Goal: Task Accomplishment & Management: Use online tool/utility

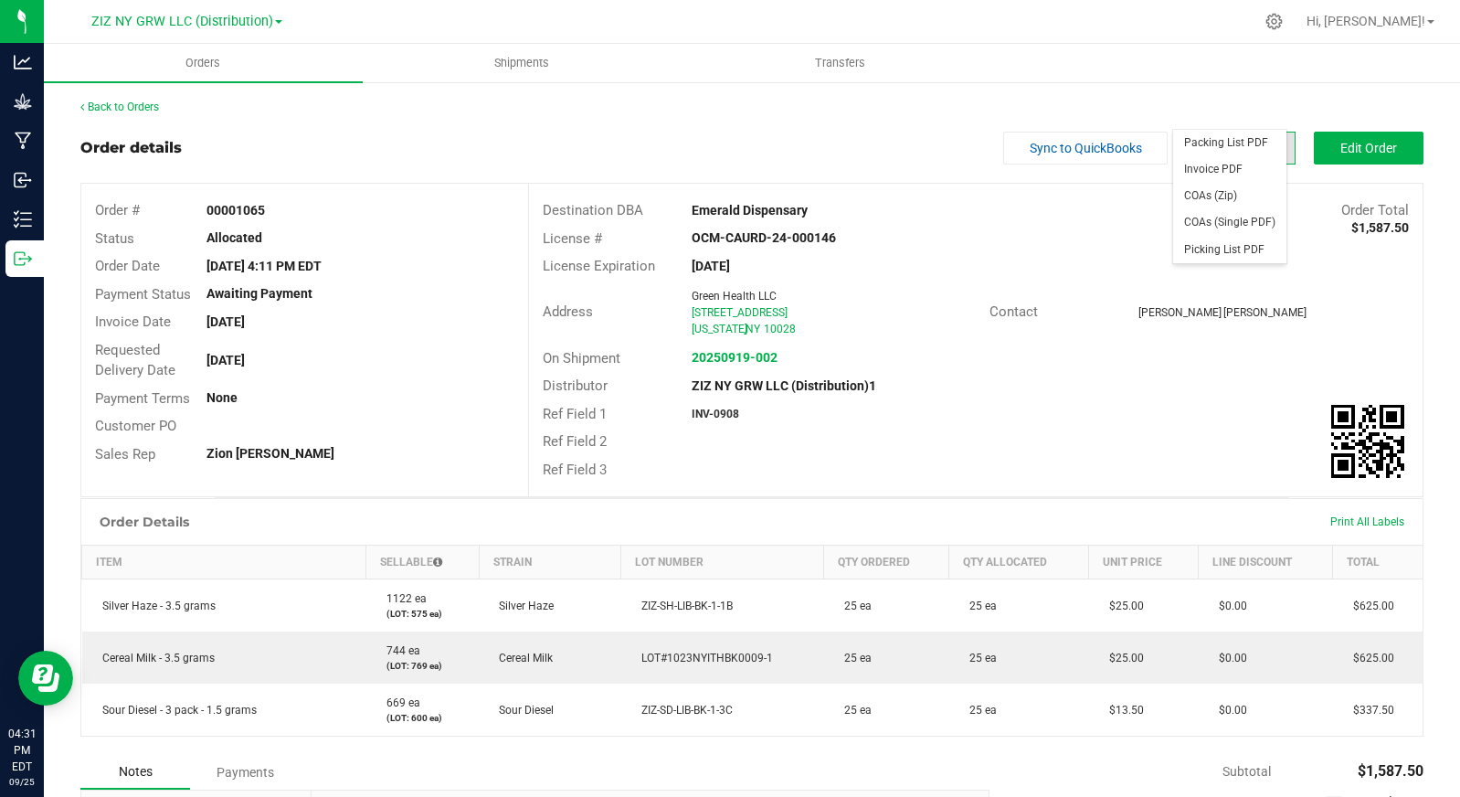
scroll to position [36, 0]
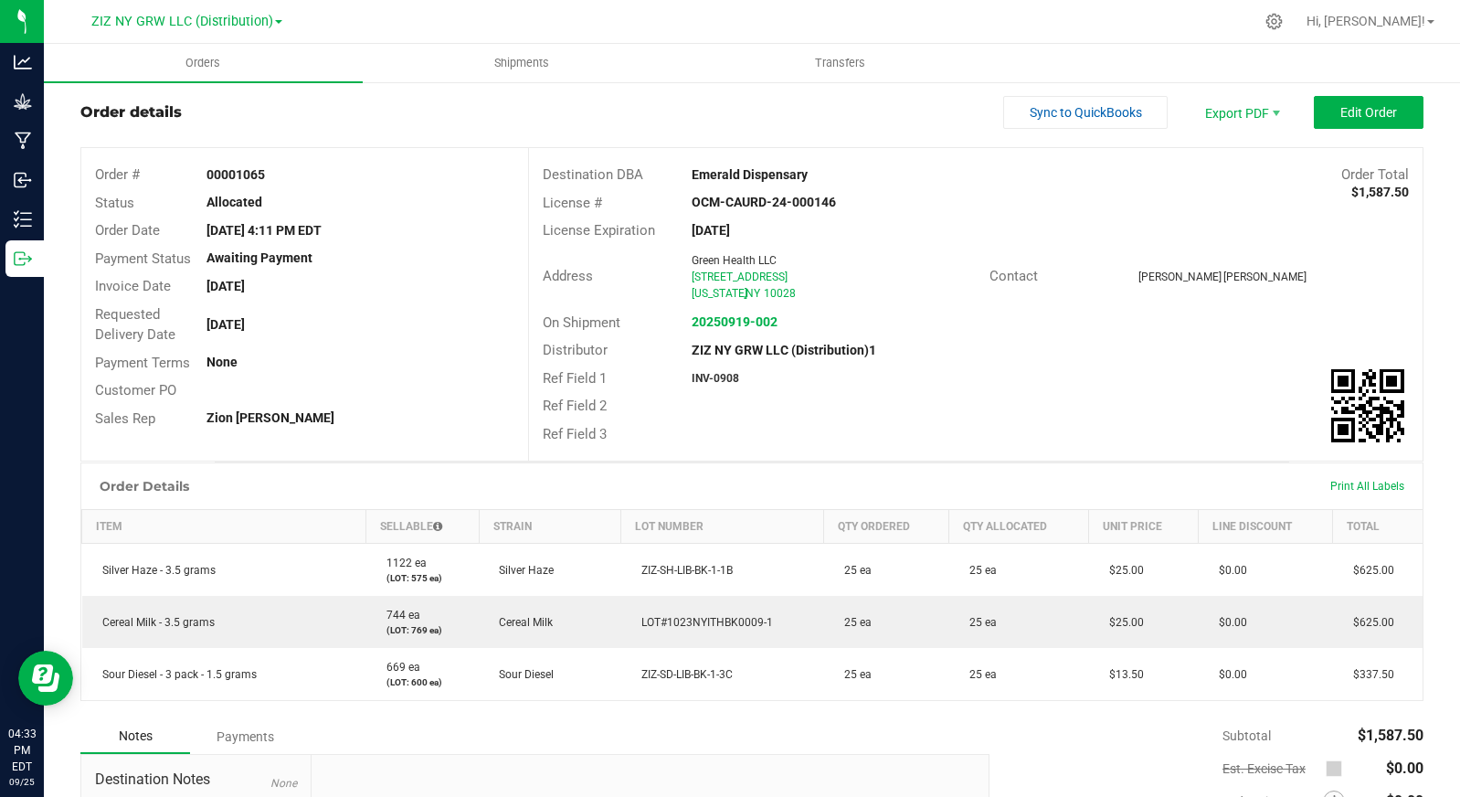
click at [307, 104] on div "Order details Sync to QuickBooks Export PDF Edit Order" at bounding box center [751, 112] width 1343 height 33
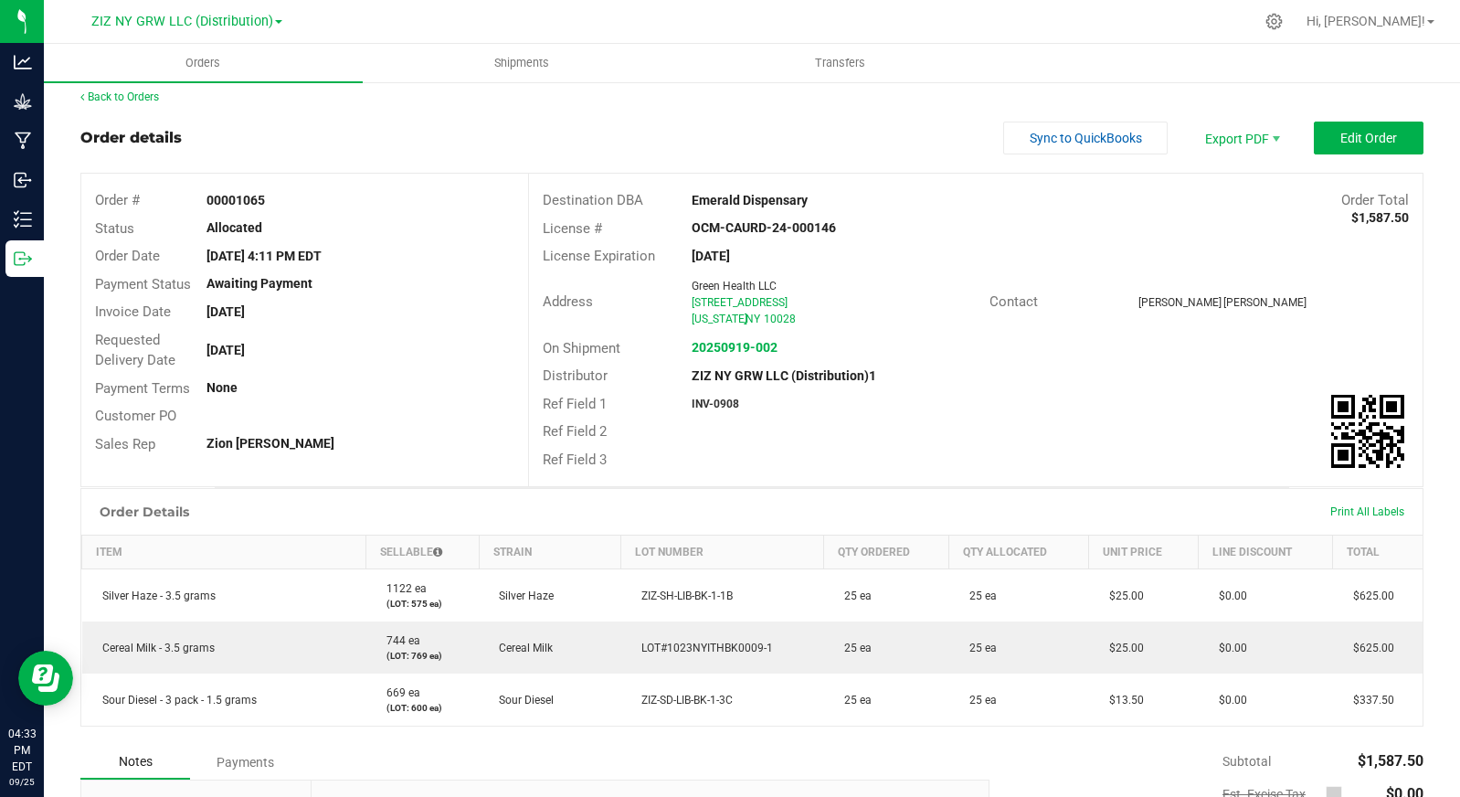
scroll to position [0, 0]
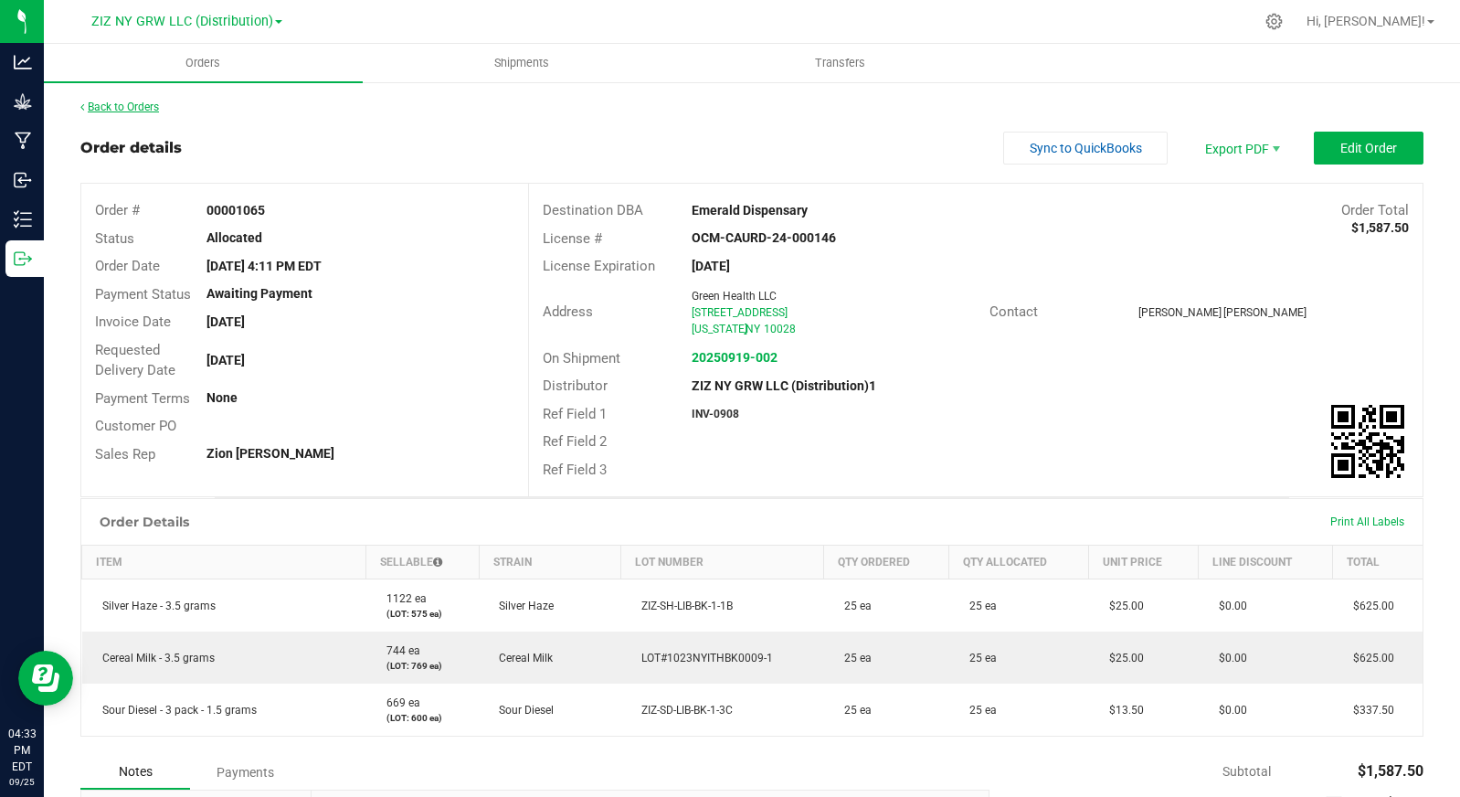
click at [154, 107] on link "Back to Orders" at bounding box center [119, 106] width 79 height 13
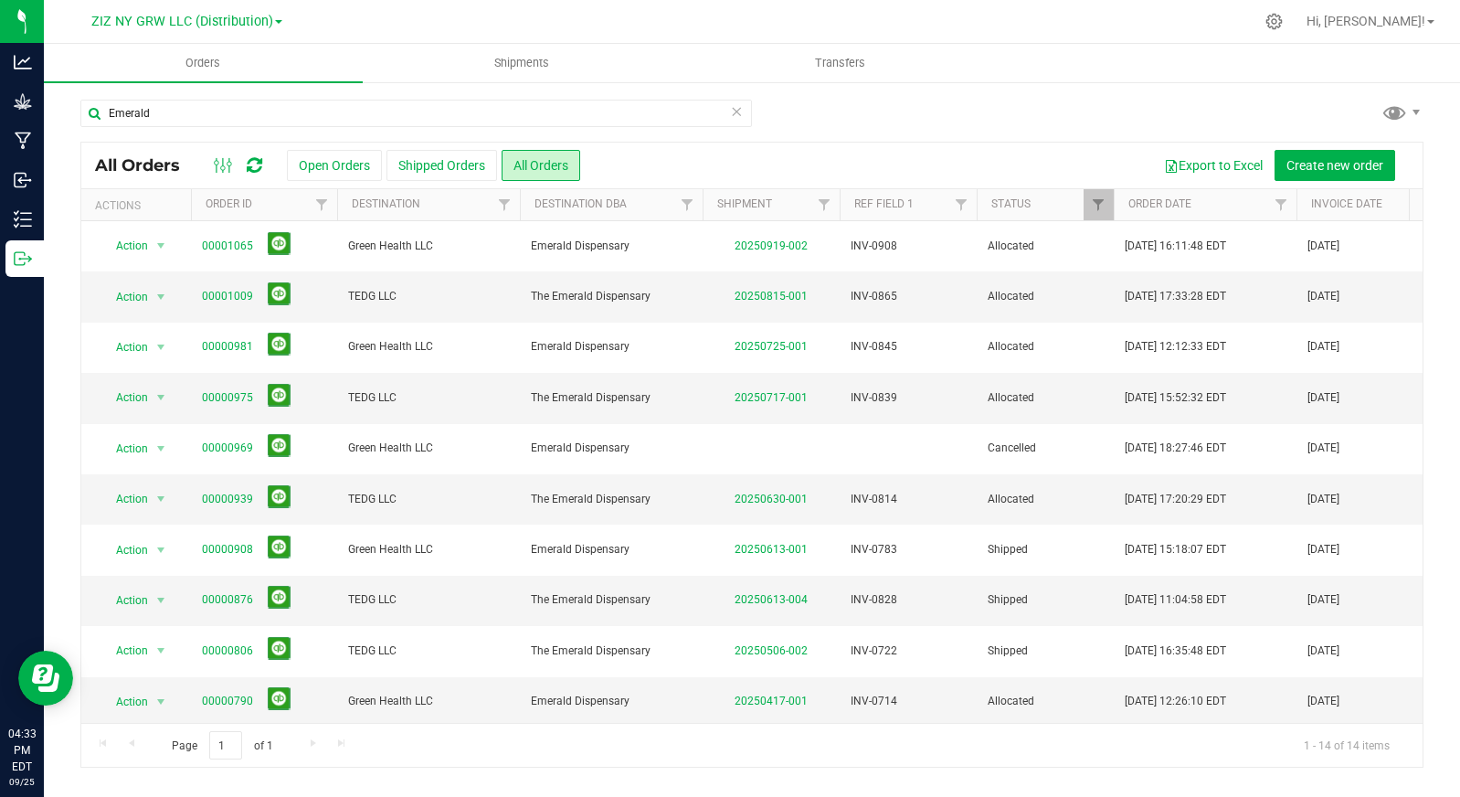
click at [739, 109] on icon at bounding box center [736, 111] width 13 height 22
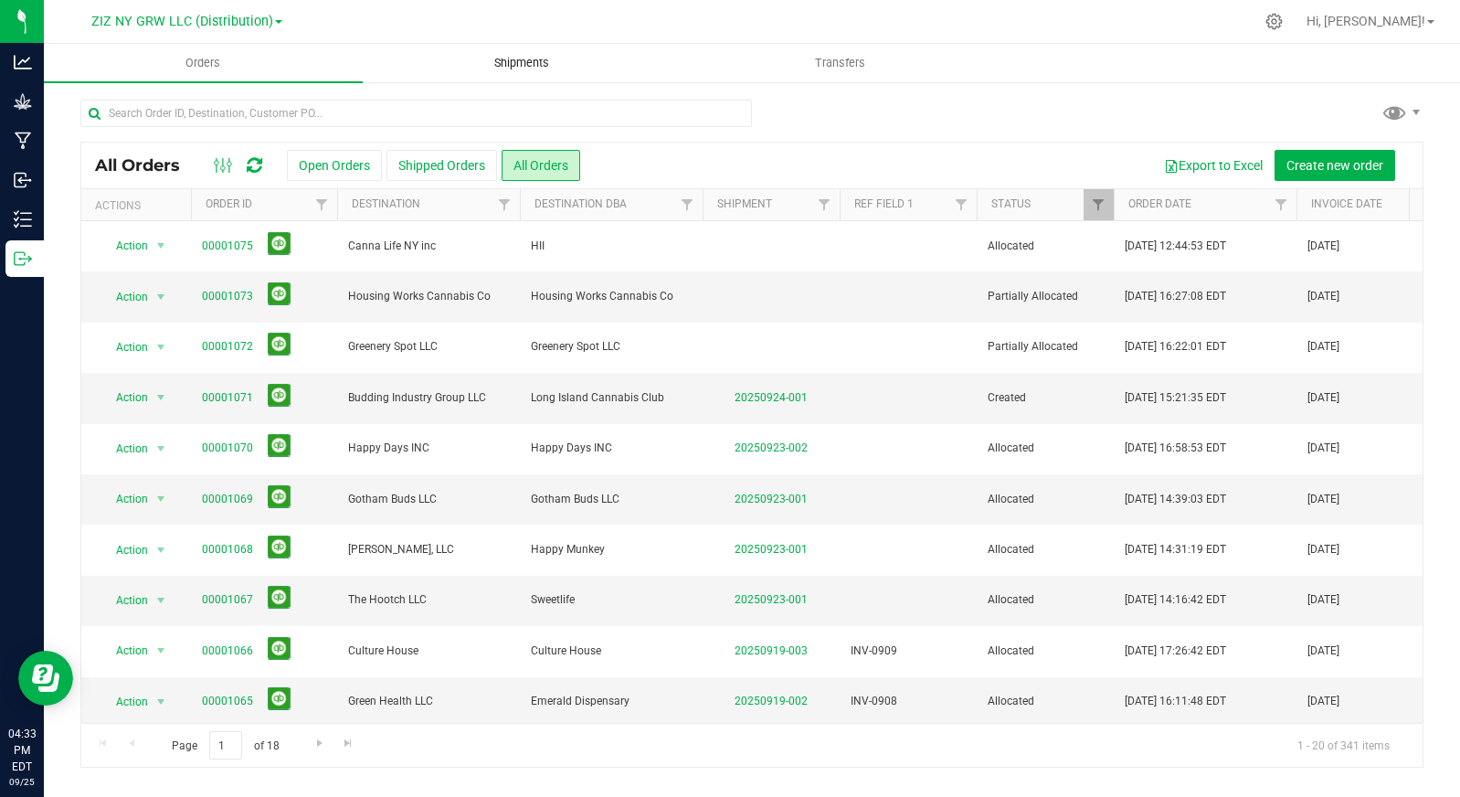
click at [505, 63] on span "Shipments" at bounding box center [522, 63] width 104 height 16
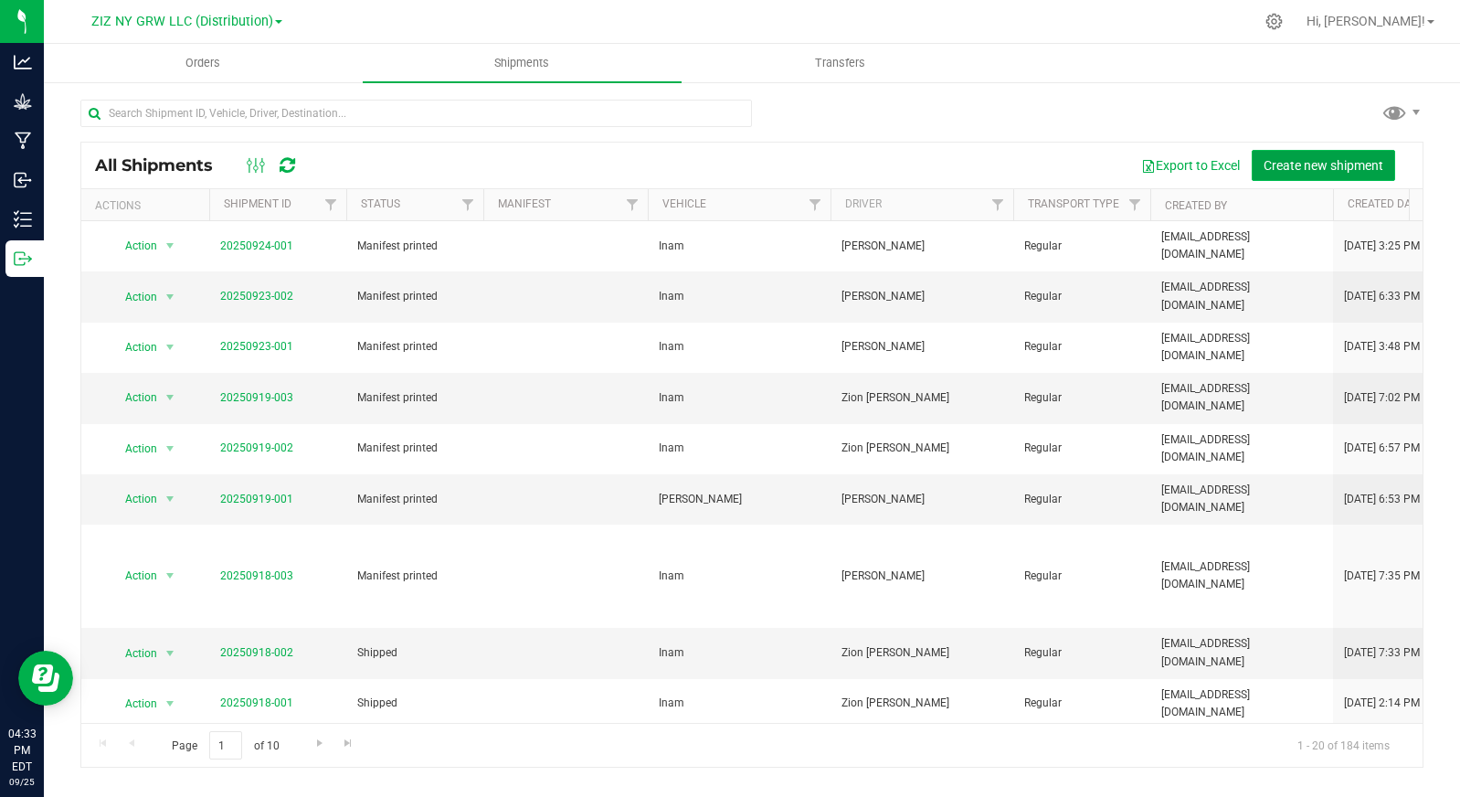
click at [1316, 165] on span "Create new shipment" at bounding box center [1323, 165] width 120 height 15
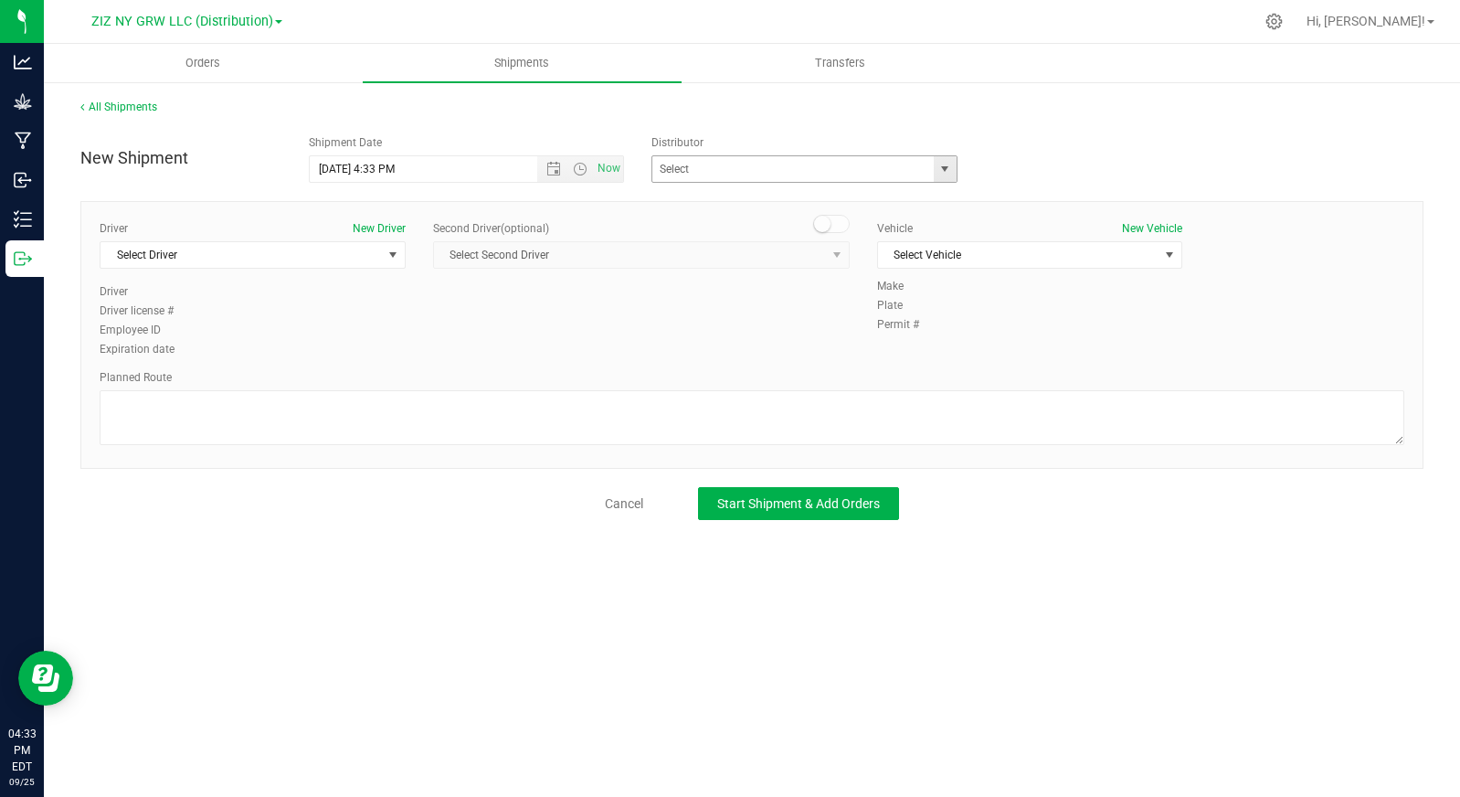
click at [950, 172] on span "select" at bounding box center [944, 169] width 15 height 15
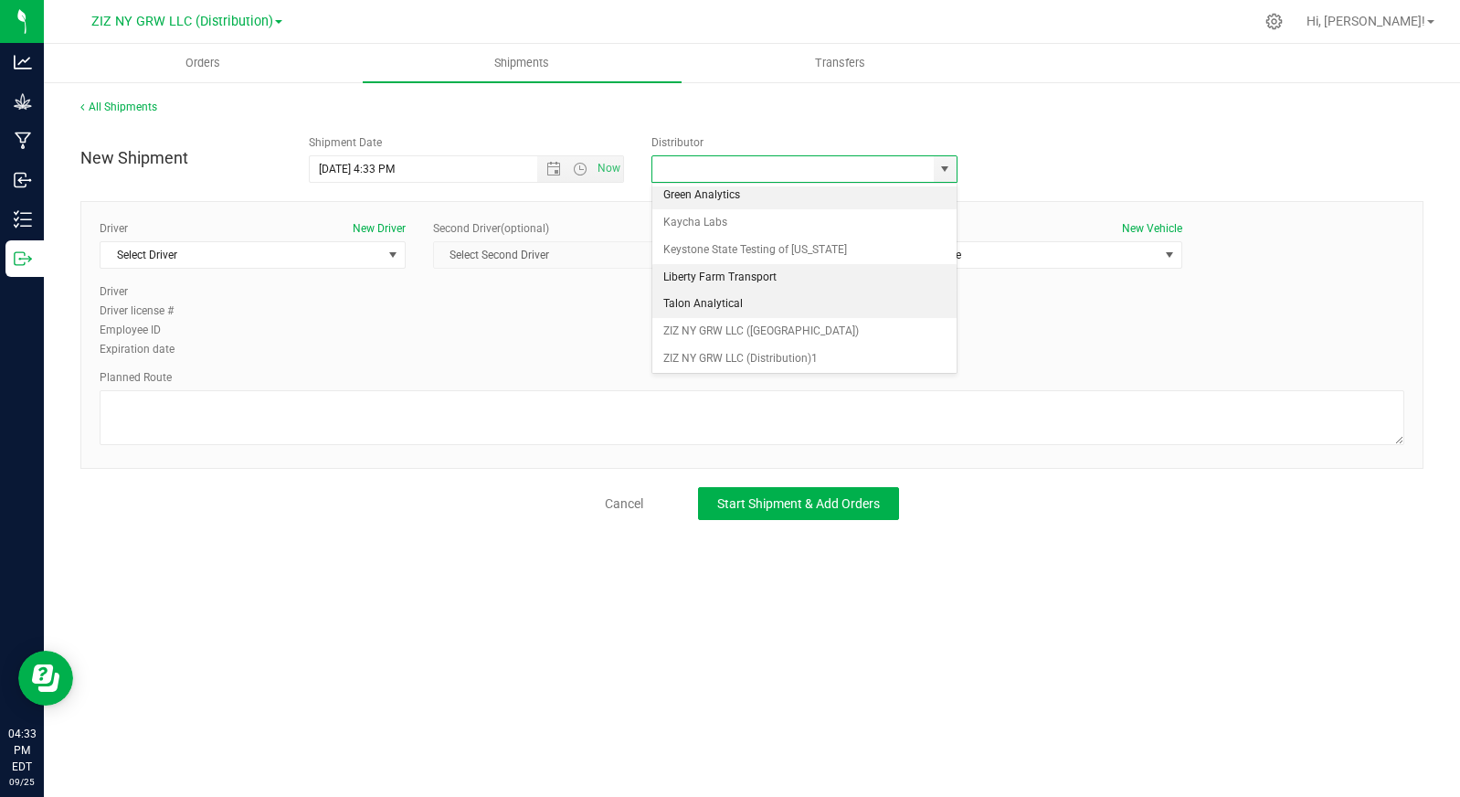
scroll to position [7, 0]
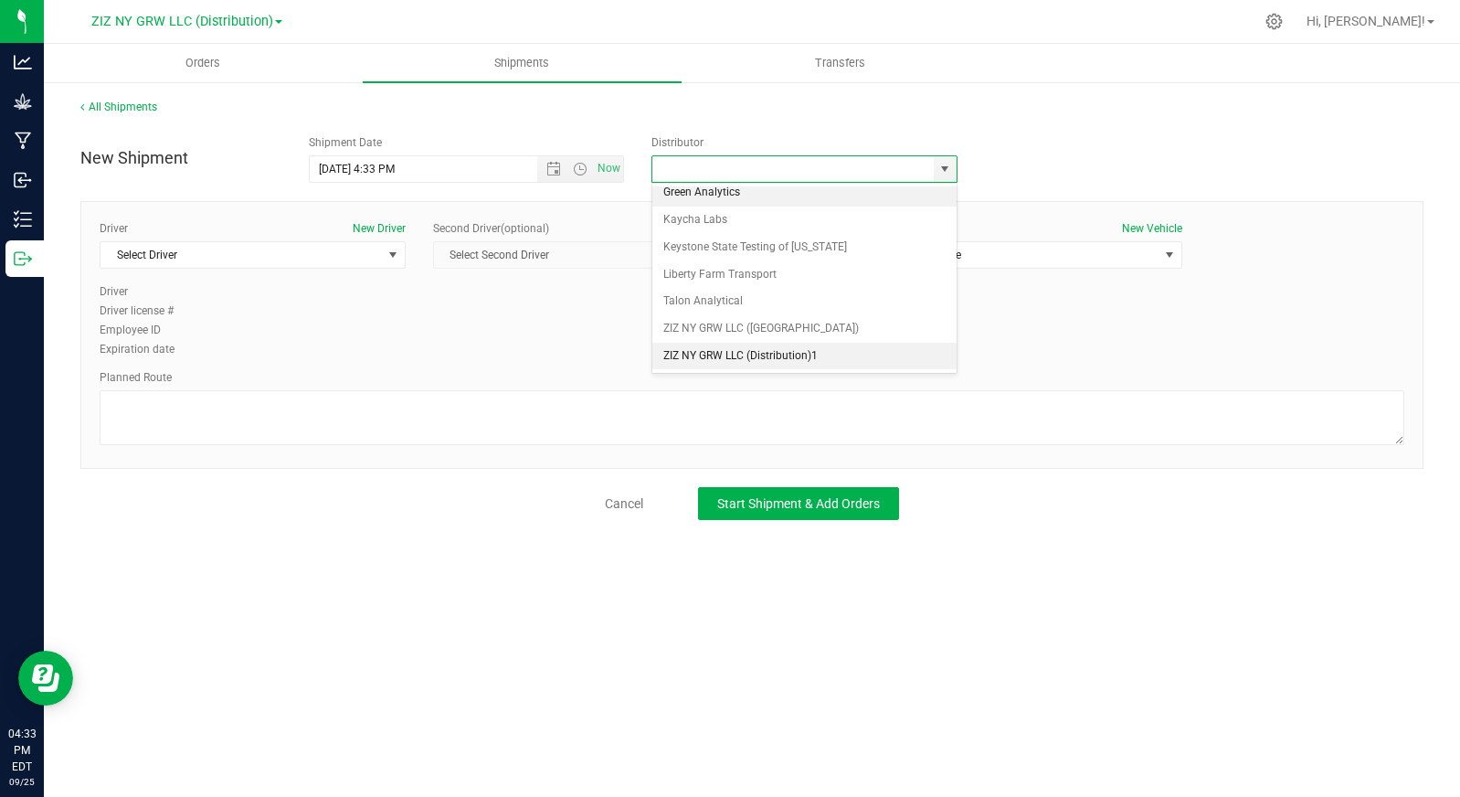
click at [840, 350] on li "ZIZ NY GRW LLC (Distribution)1" at bounding box center [804, 356] width 304 height 27
type input "ZIZ NY GRW LLC (Distribution)1"
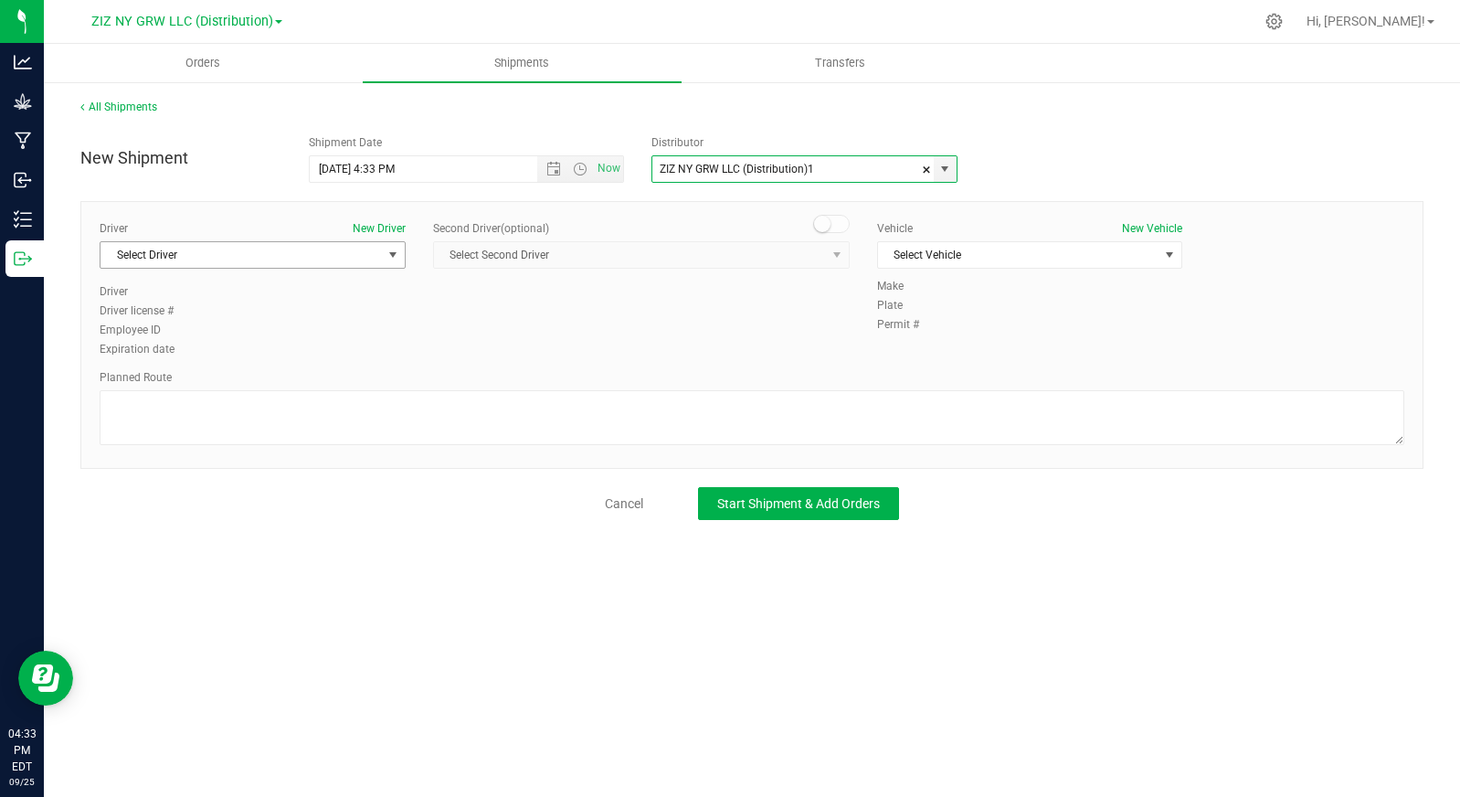
click at [390, 255] on span "select" at bounding box center [393, 255] width 15 height 15
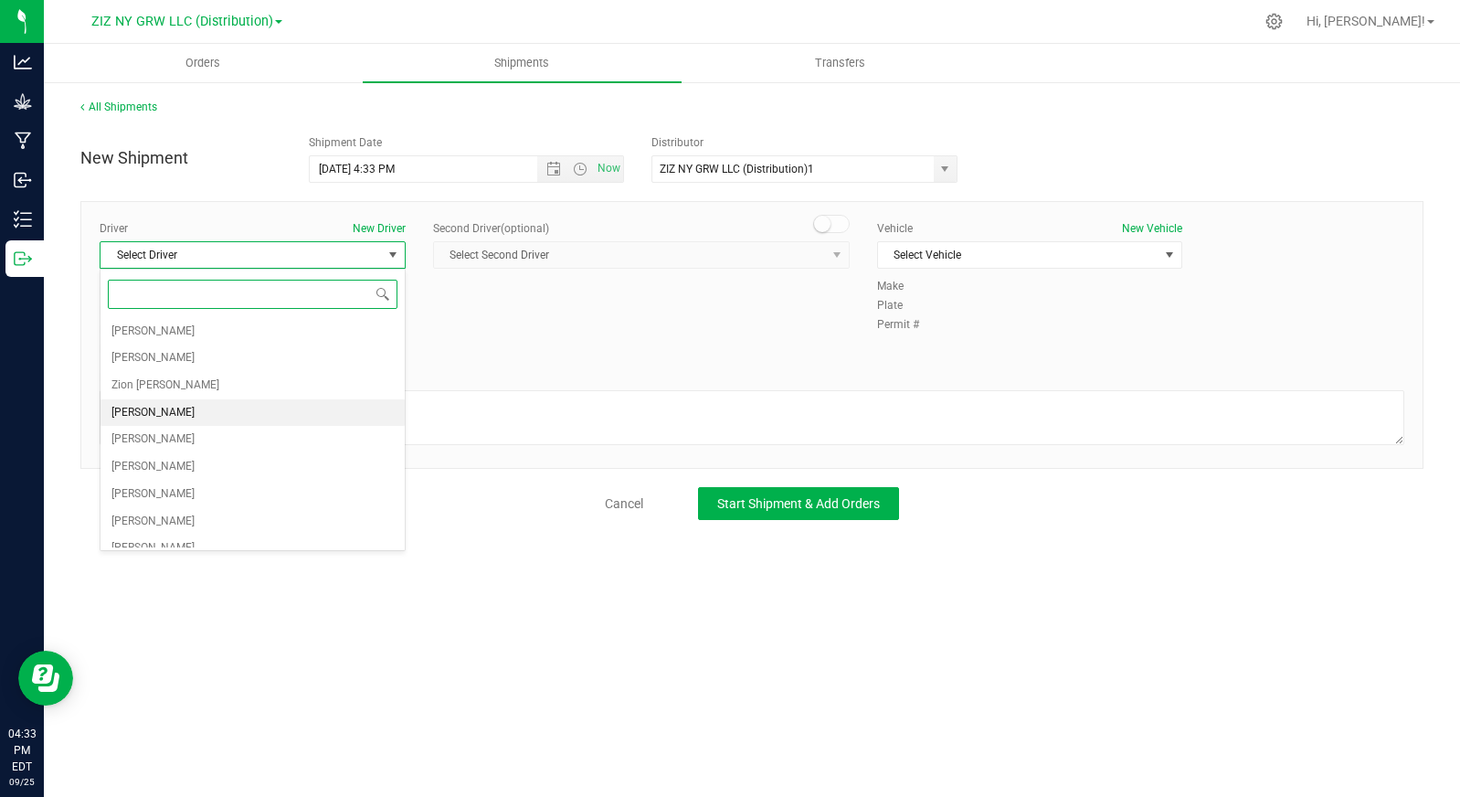
scroll to position [96, 0]
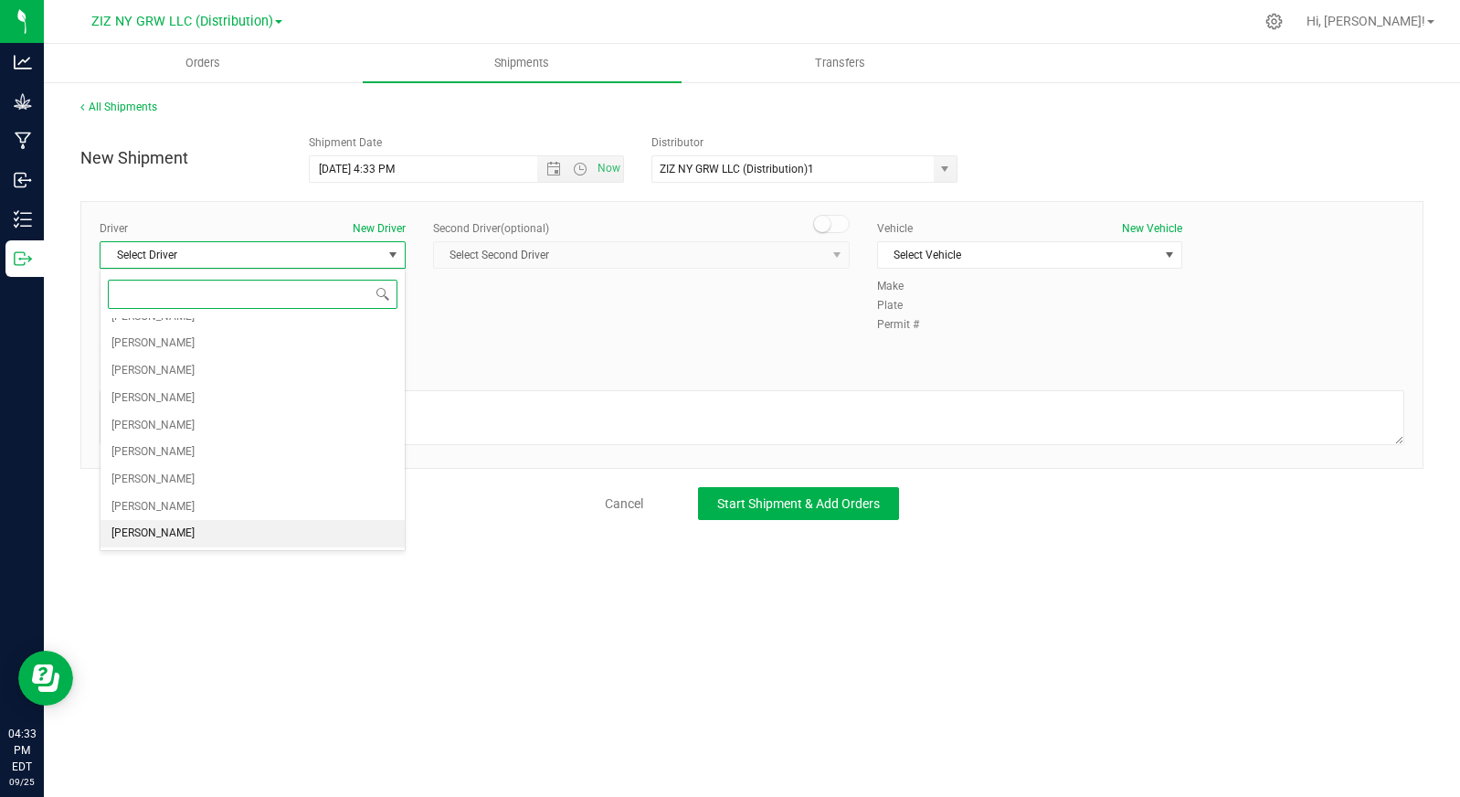
click at [241, 532] on li "Damon Wilpan" at bounding box center [252, 533] width 304 height 27
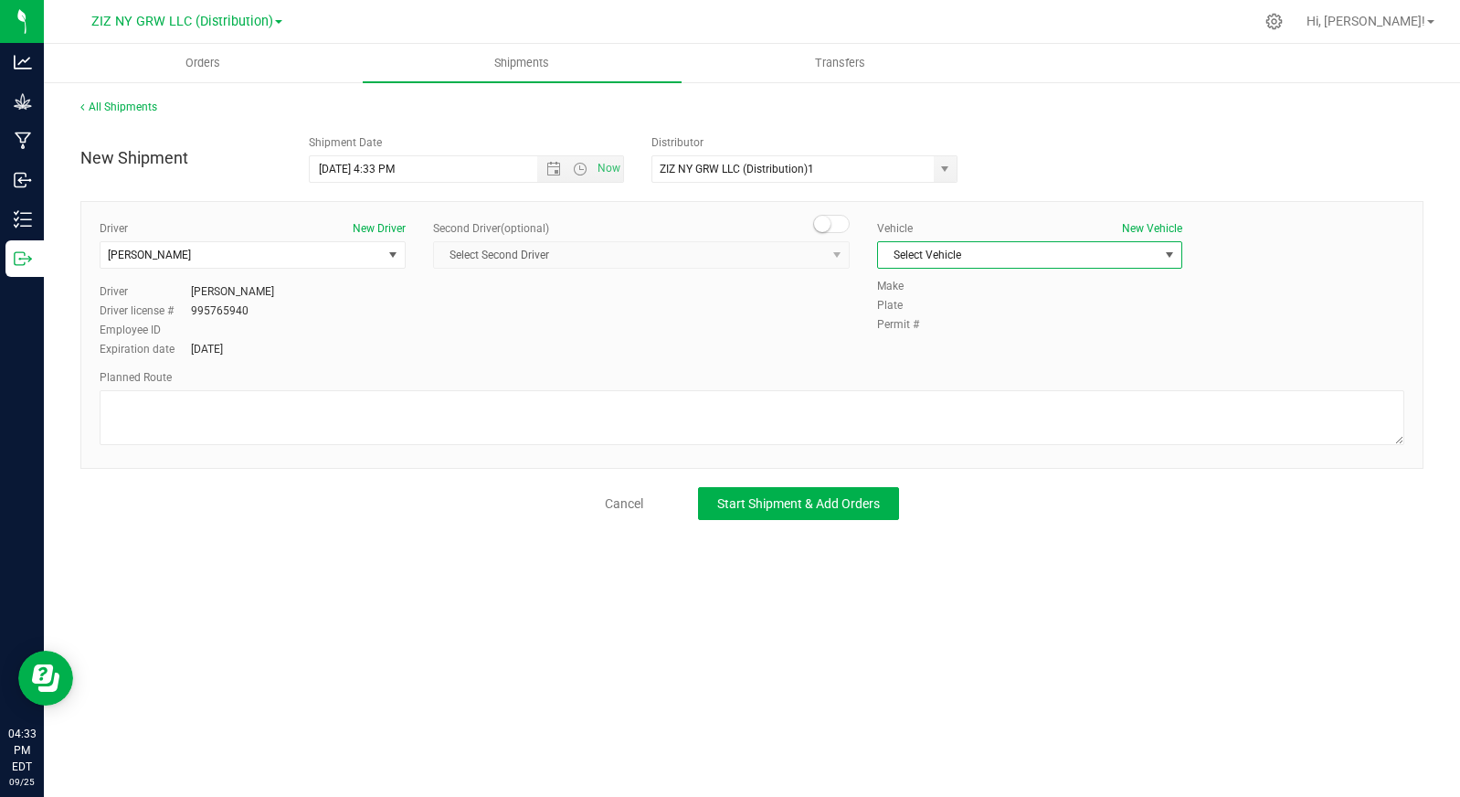
click at [920, 258] on span "Select Vehicle" at bounding box center [1018, 255] width 281 height 26
click at [1004, 313] on li "Inam" at bounding box center [1030, 313] width 304 height 27
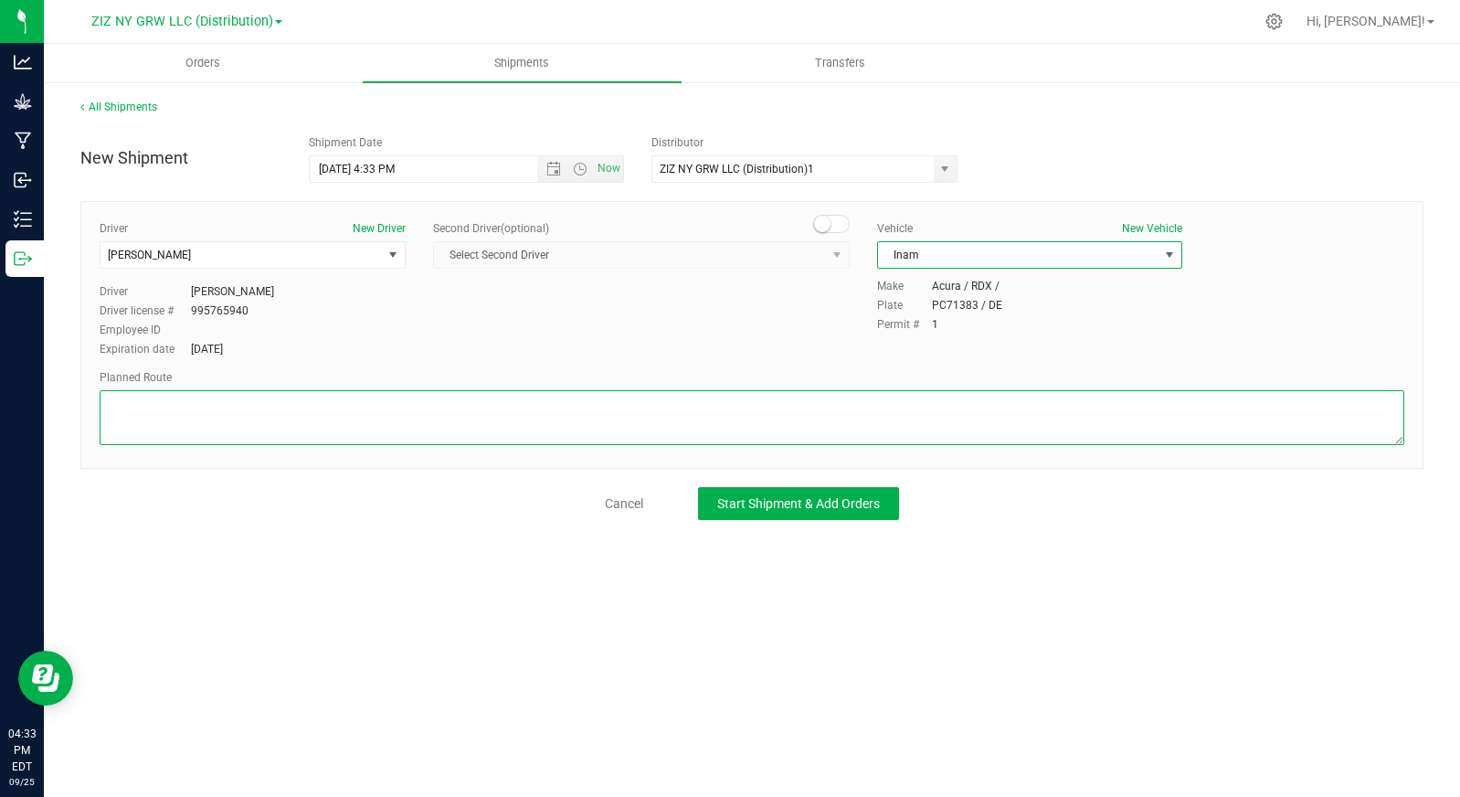
click at [432, 425] on textarea at bounding box center [752, 417] width 1305 height 55
click at [307, 423] on textarea at bounding box center [752, 417] width 1305 height 55
paste textarea "Head northeast on George St toward Central Ave  2 min (0.4 mi)  Take Metropol…"
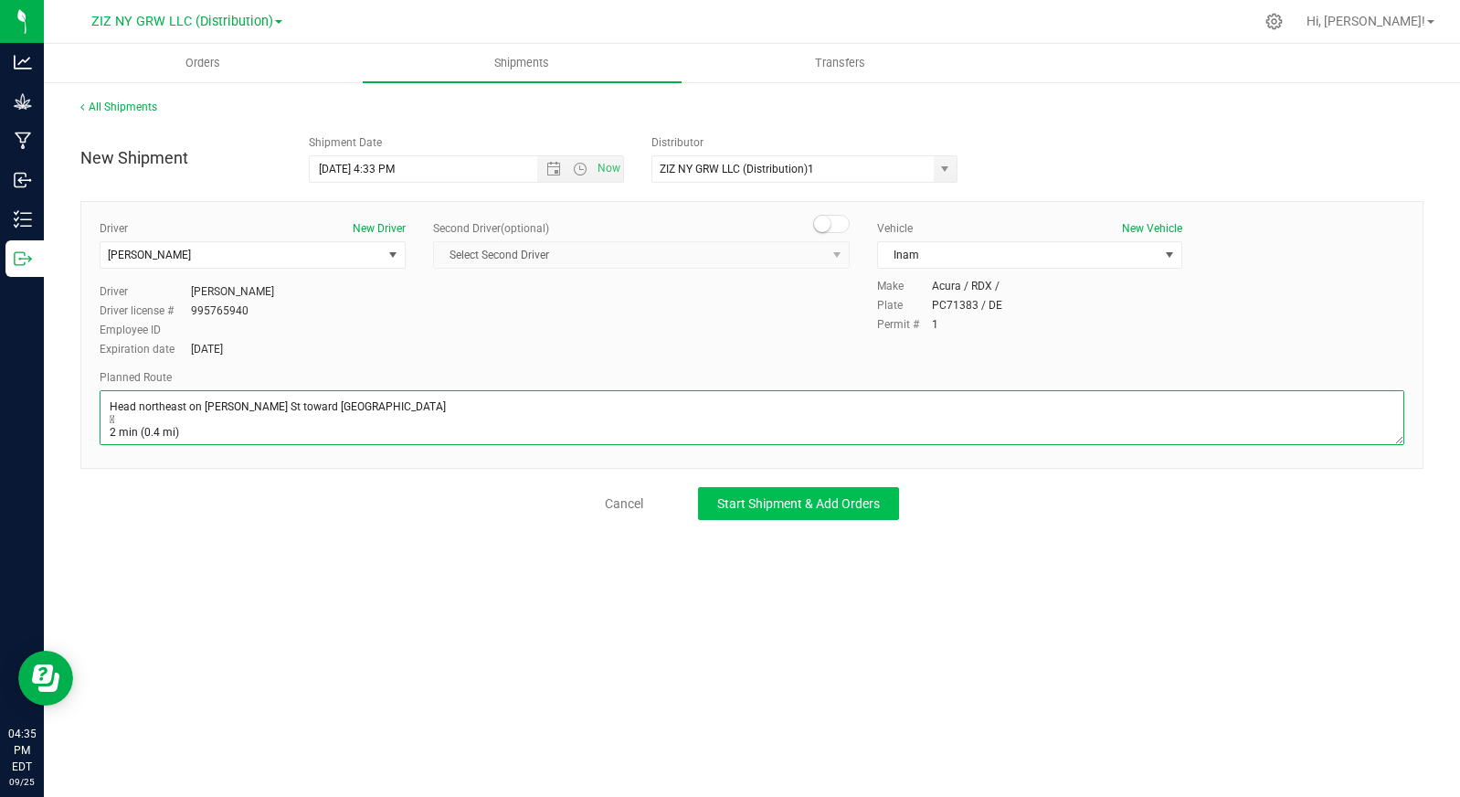
type textarea "Head northeast on George St toward Central Ave  2 min (0.4 mi)  Take Metropol…"
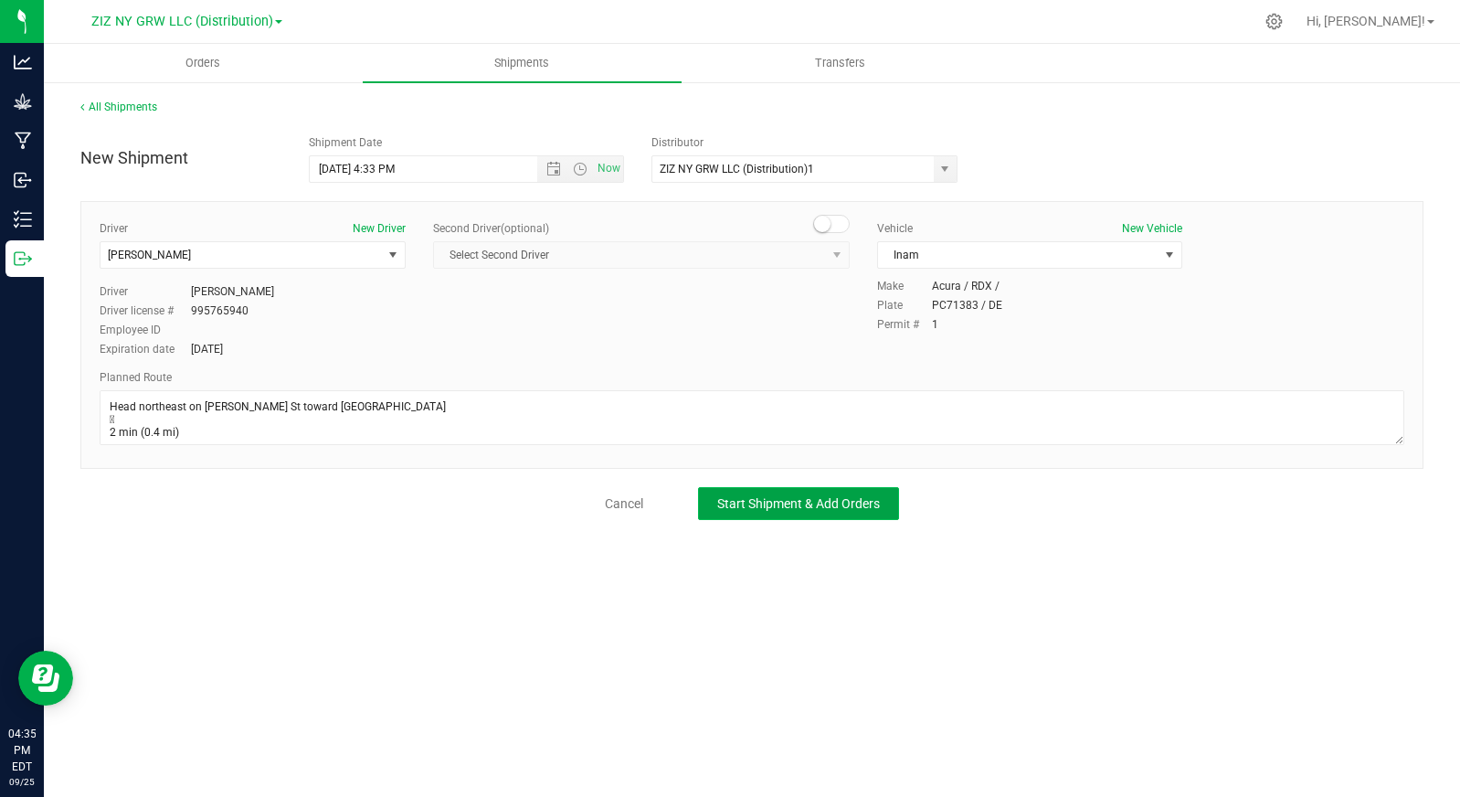
click at [796, 500] on span "Start Shipment & Add Orders" at bounding box center [798, 503] width 163 height 15
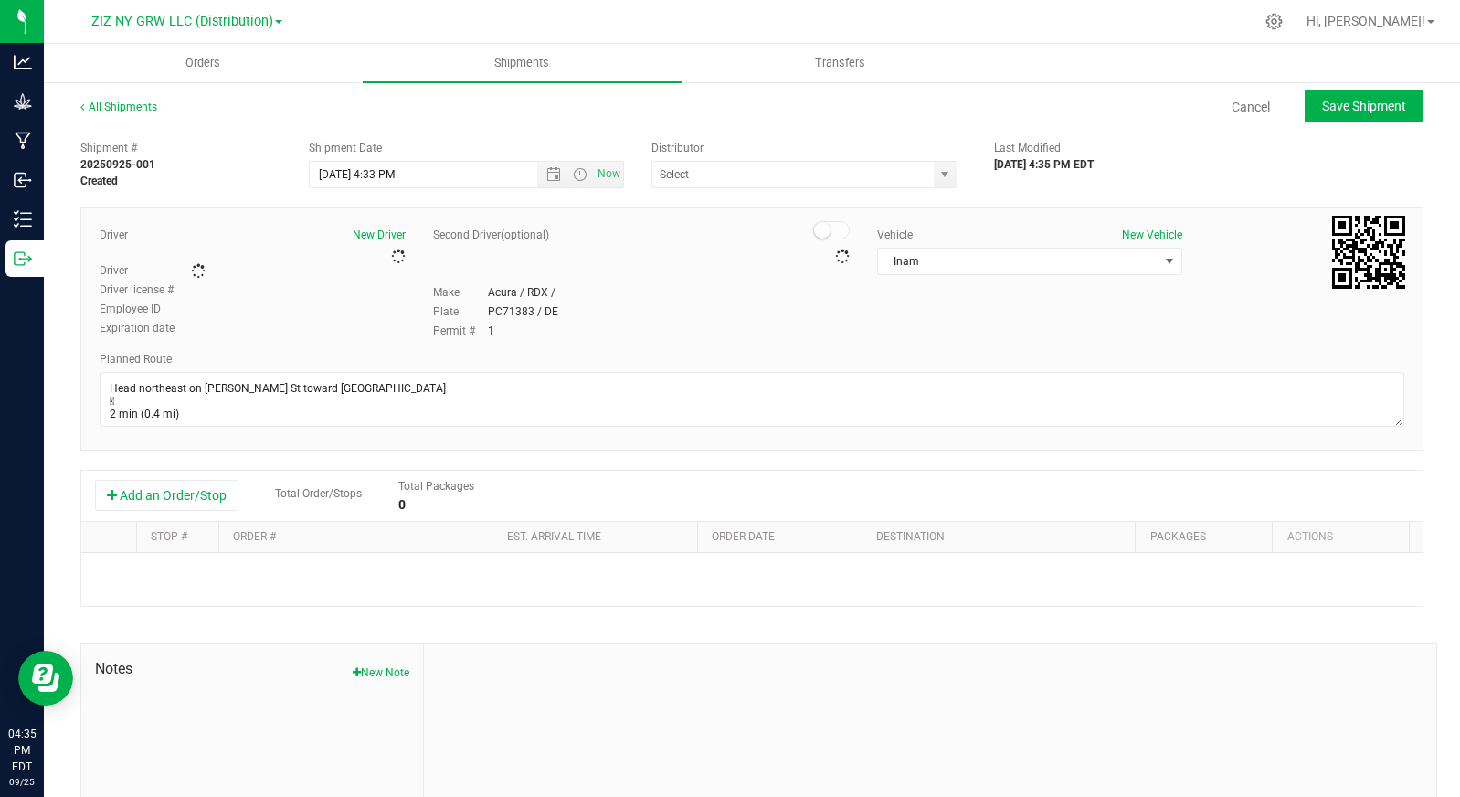
type input "ZIZ NY GRW LLC (Distribution)1"
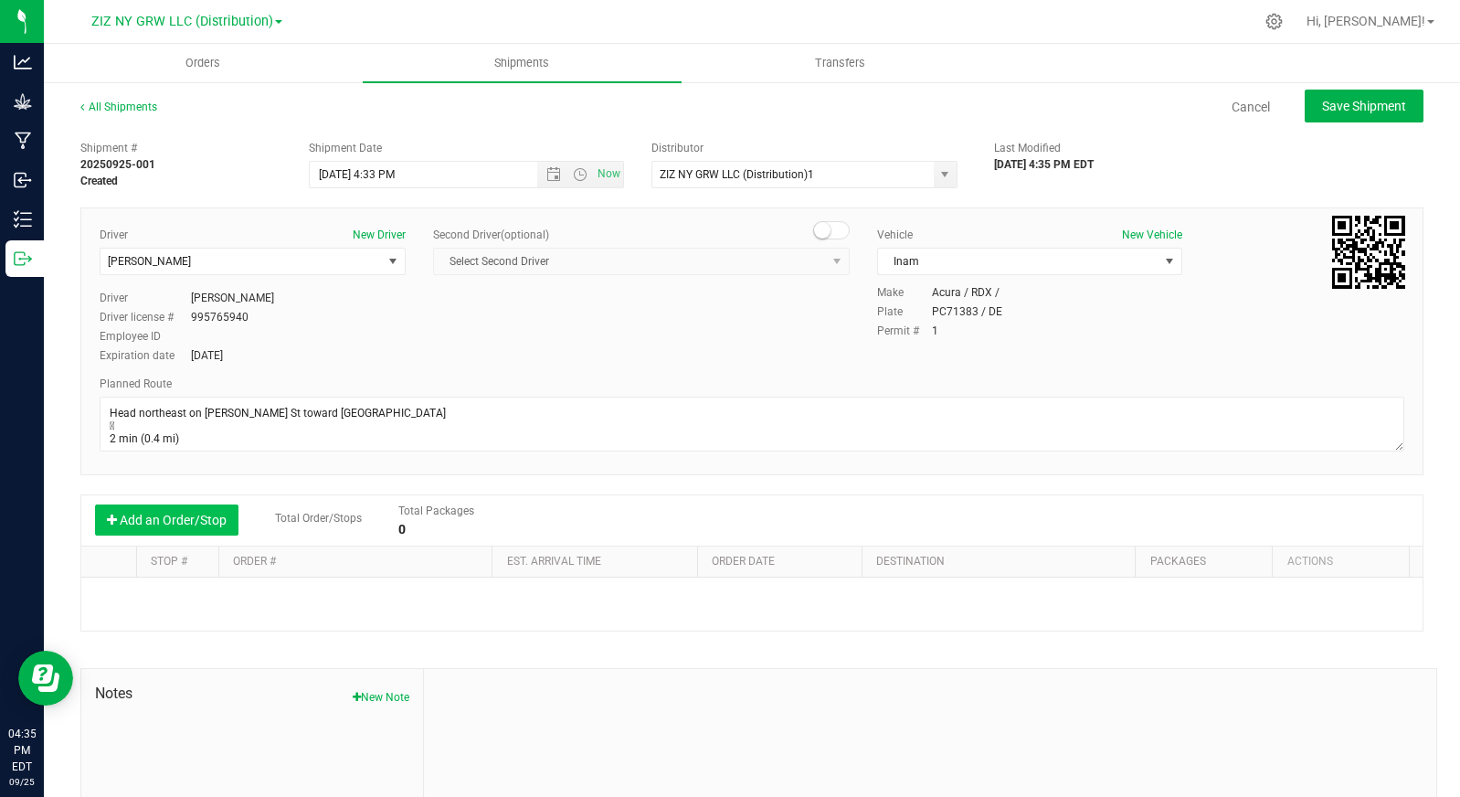
click at [185, 514] on button "Add an Order/Stop" at bounding box center [166, 519] width 143 height 31
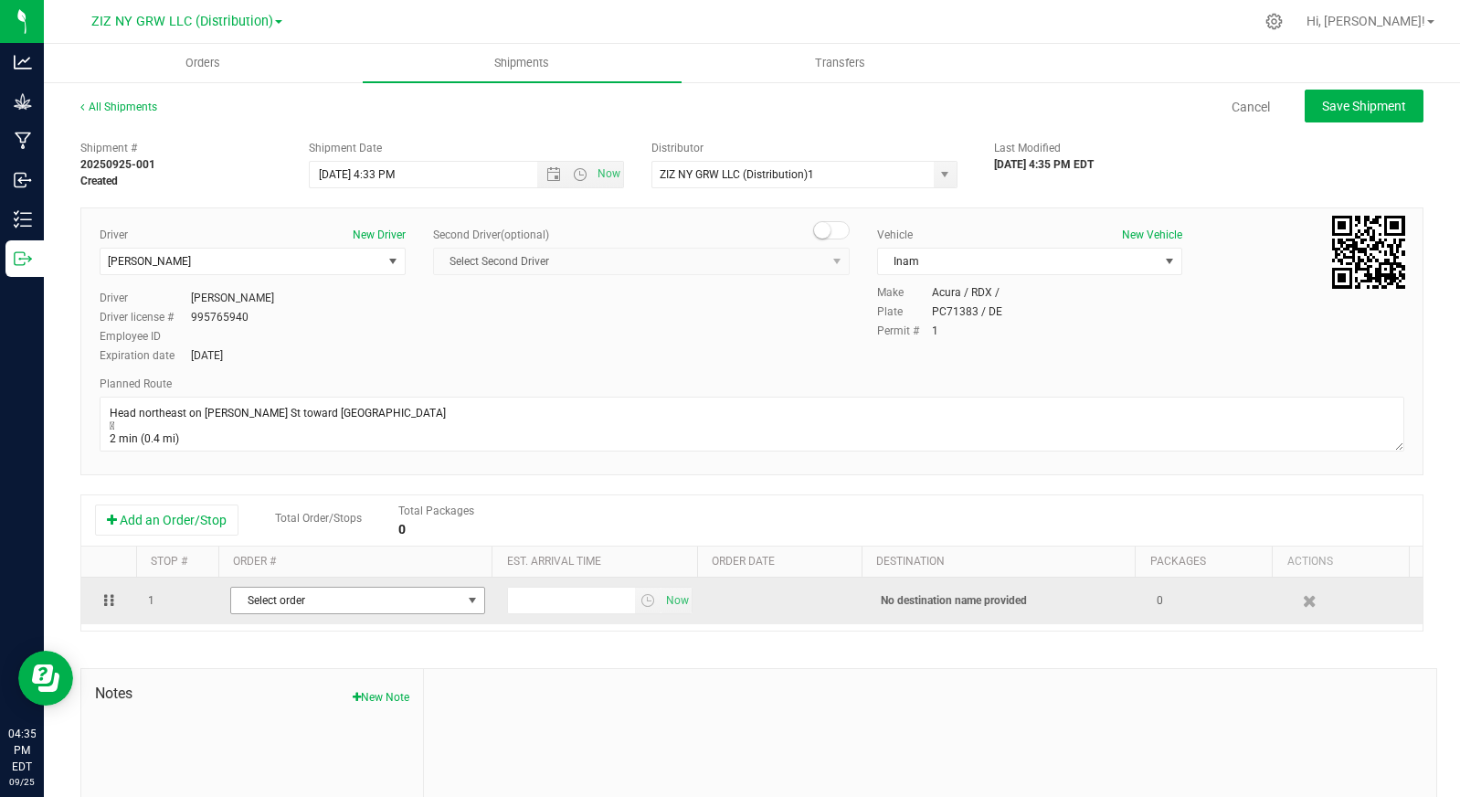
click at [351, 597] on span "Select order" at bounding box center [346, 600] width 230 height 26
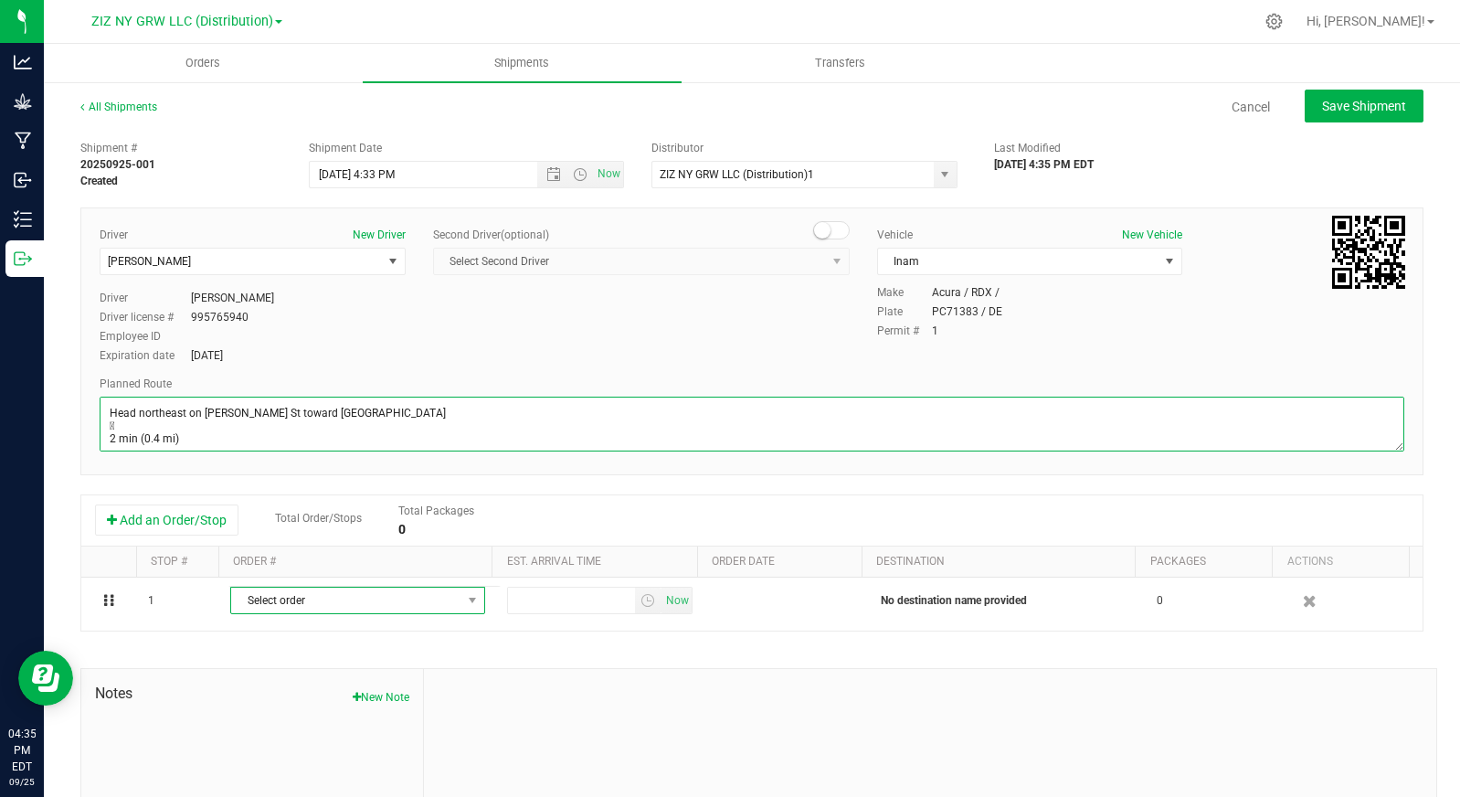
click at [673, 401] on textarea at bounding box center [752, 423] width 1305 height 55
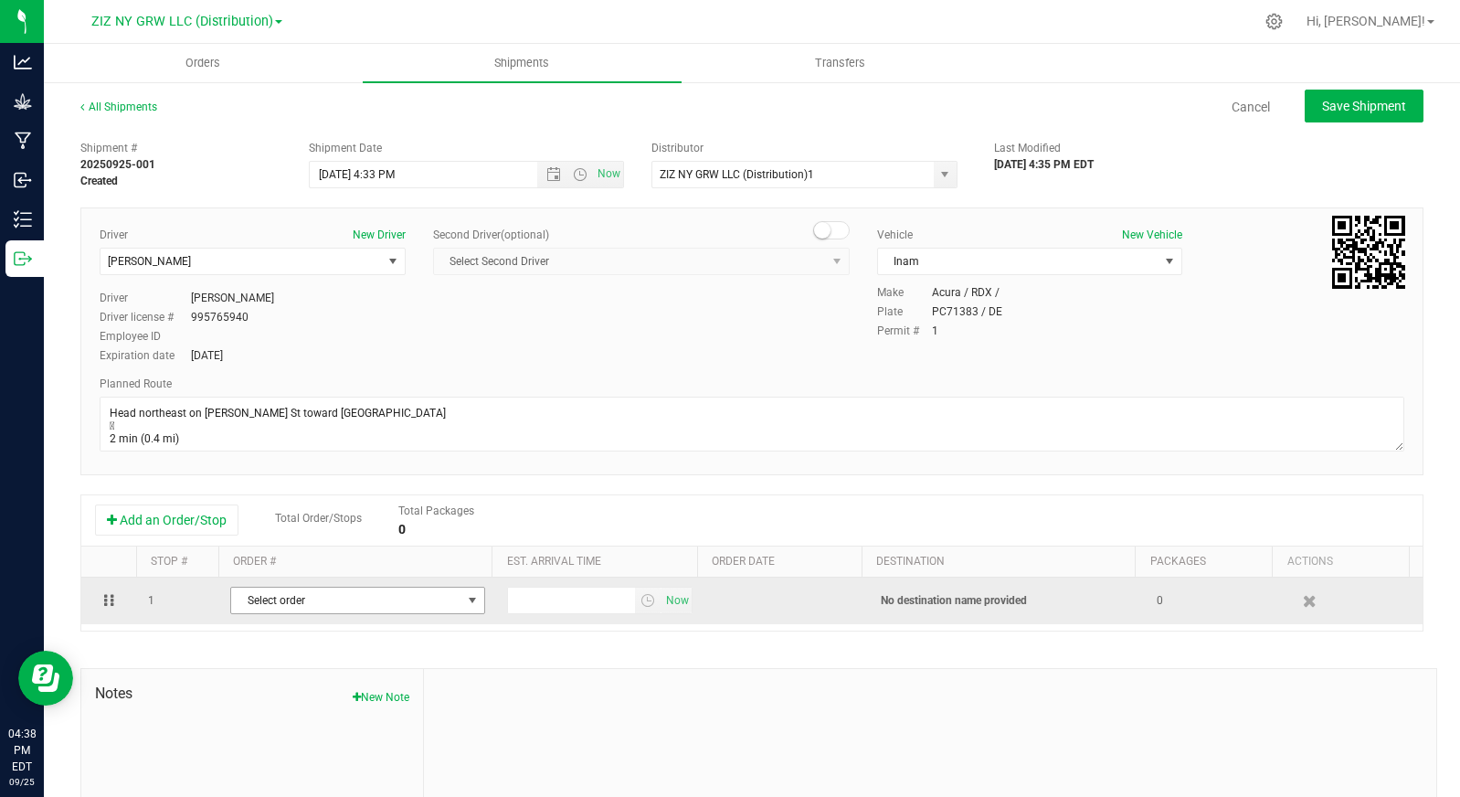
click at [470, 603] on span "select" at bounding box center [472, 600] width 15 height 15
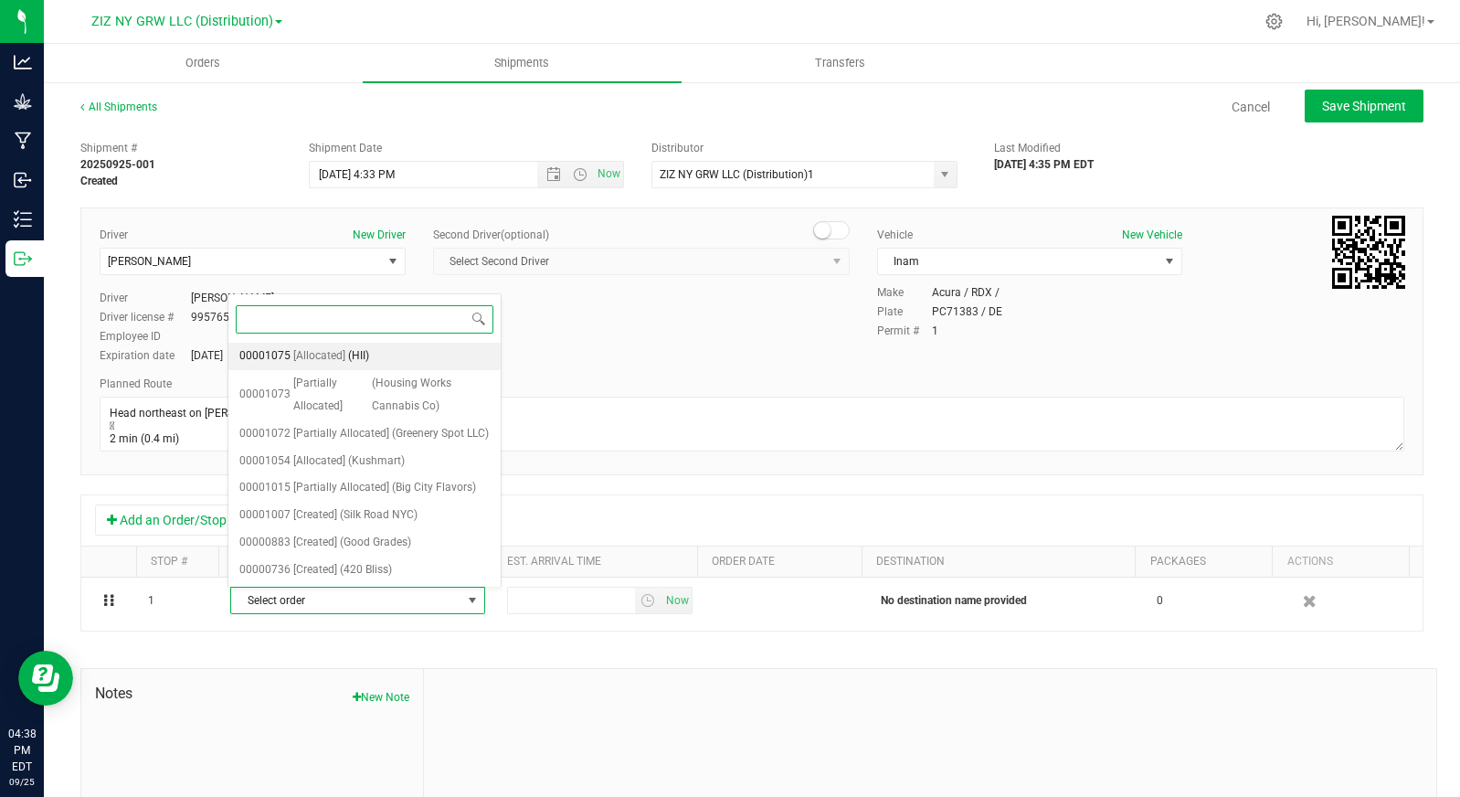
click at [414, 356] on li "00001075 [Allocated] (HII)" at bounding box center [364, 356] width 272 height 27
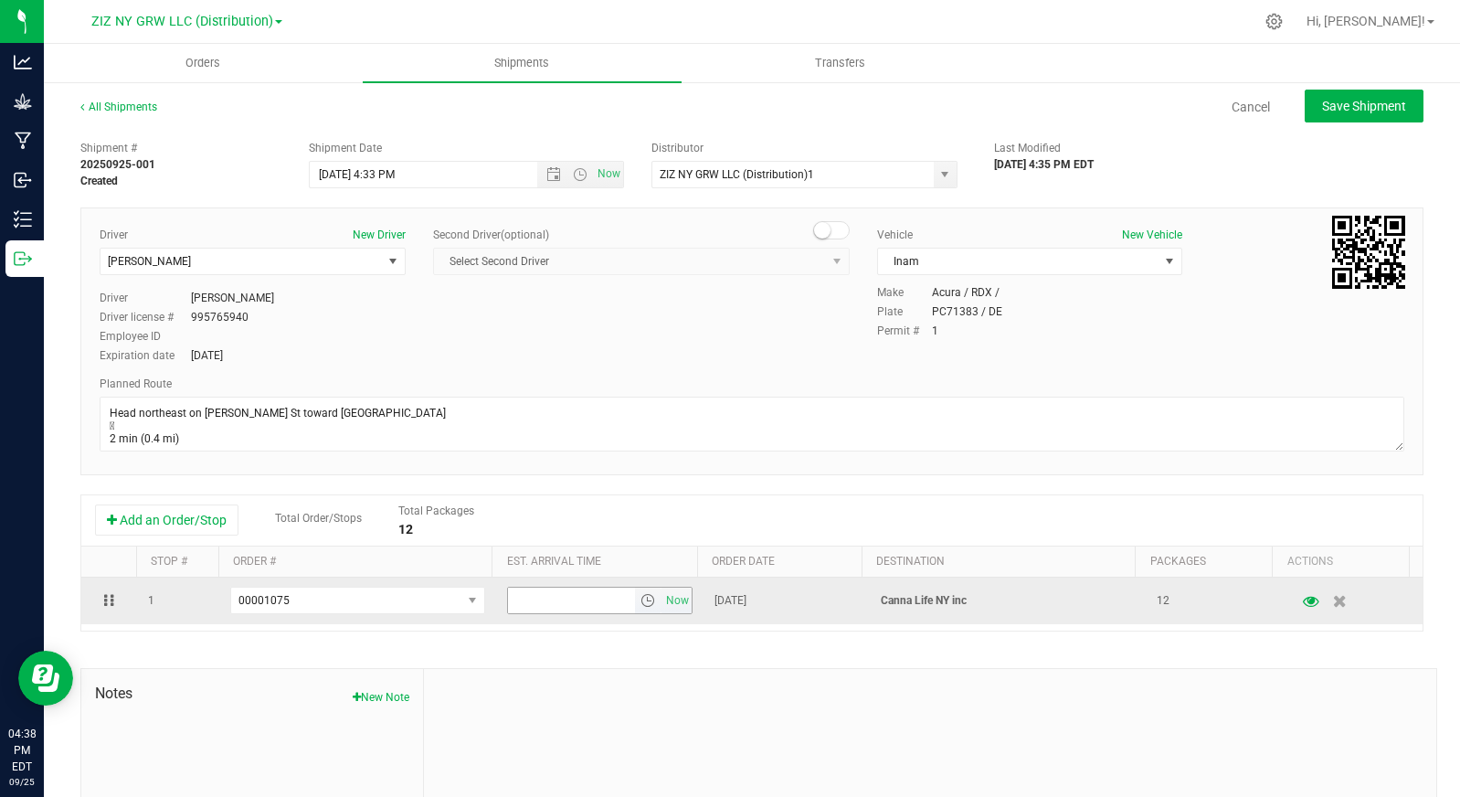
click at [640, 603] on span "select" at bounding box center [647, 600] width 15 height 15
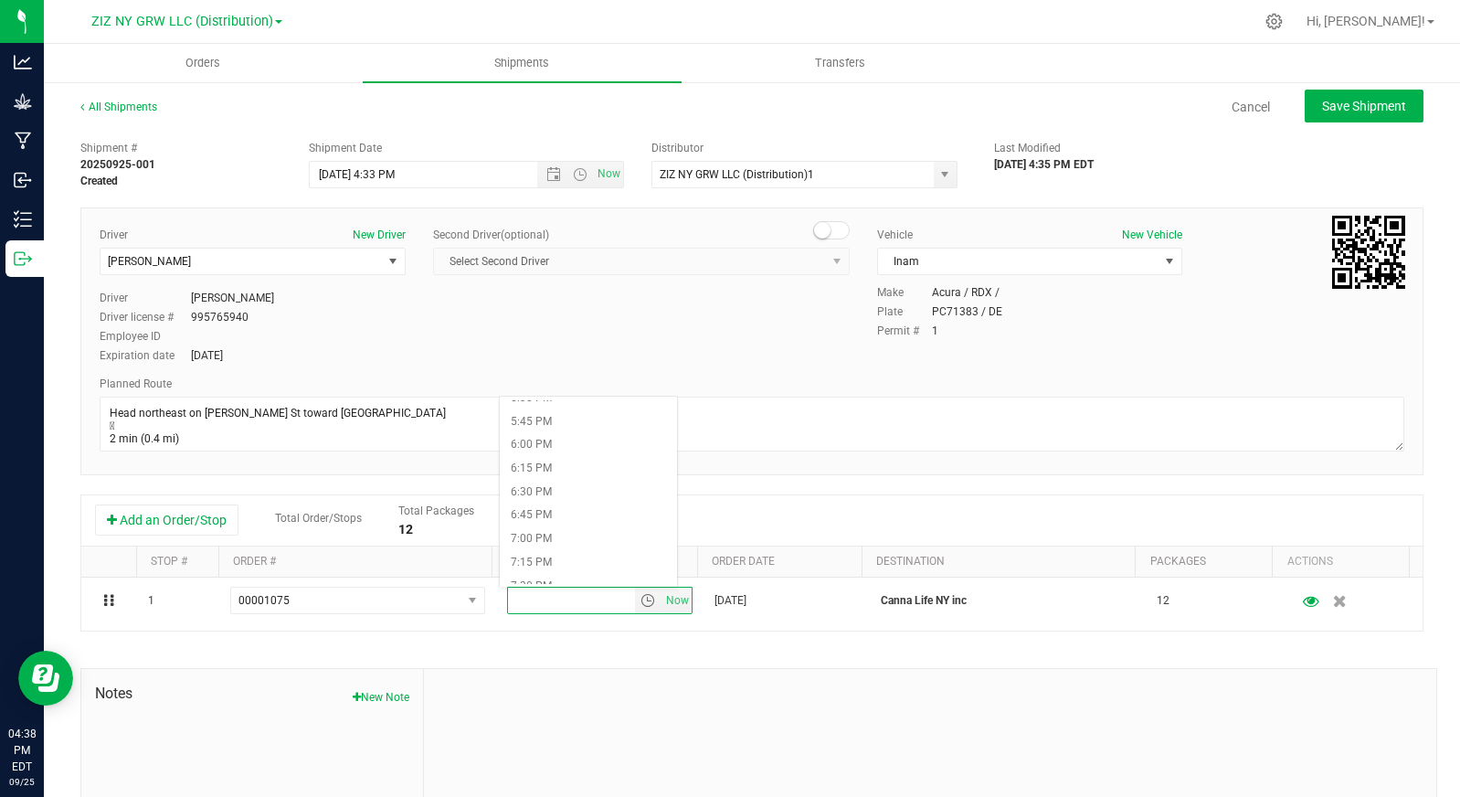
scroll to position [1661, 0]
click at [600, 491] on li "6:30 PM" at bounding box center [588, 489] width 177 height 24
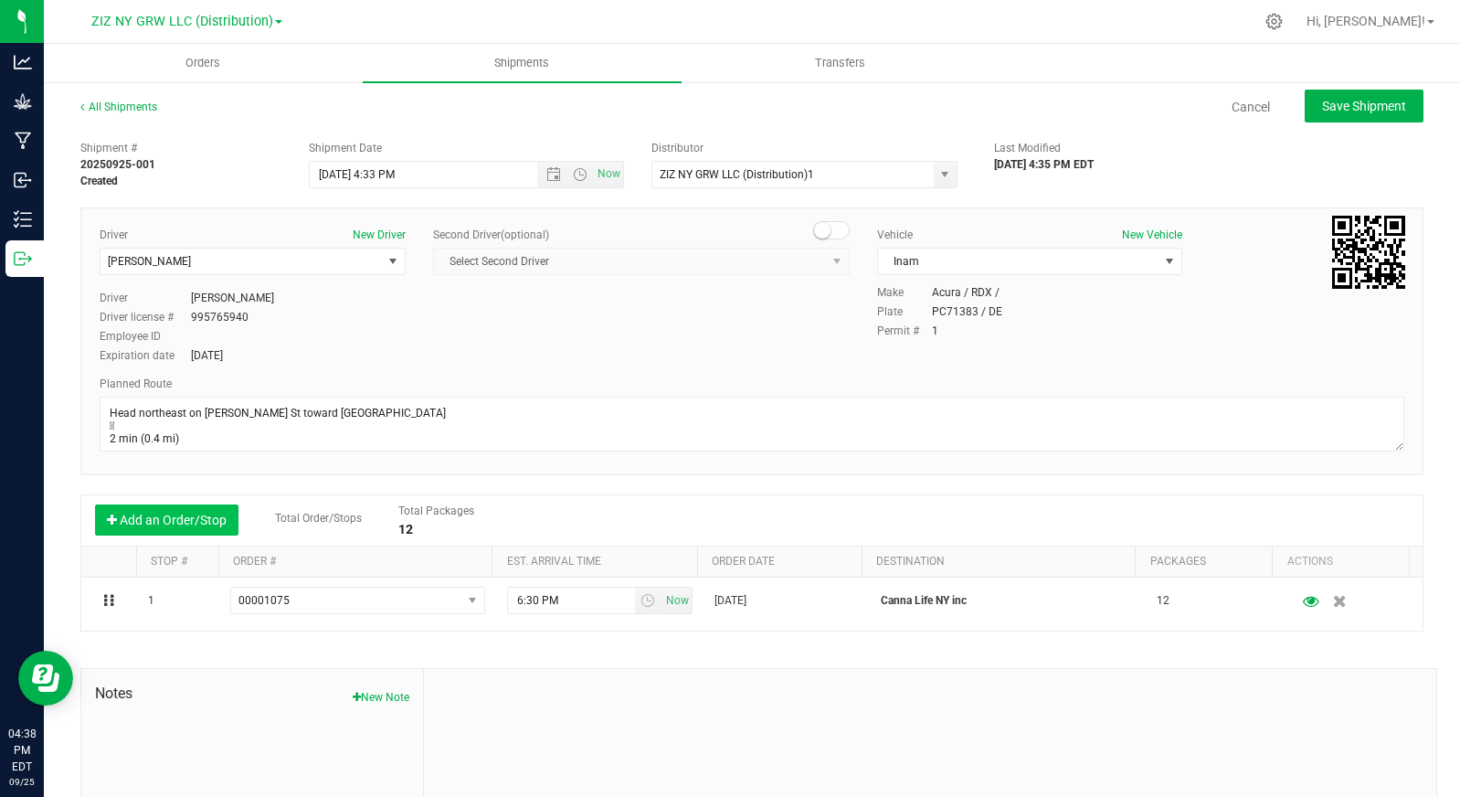
click at [167, 512] on button "Add an Order/Stop" at bounding box center [166, 519] width 143 height 31
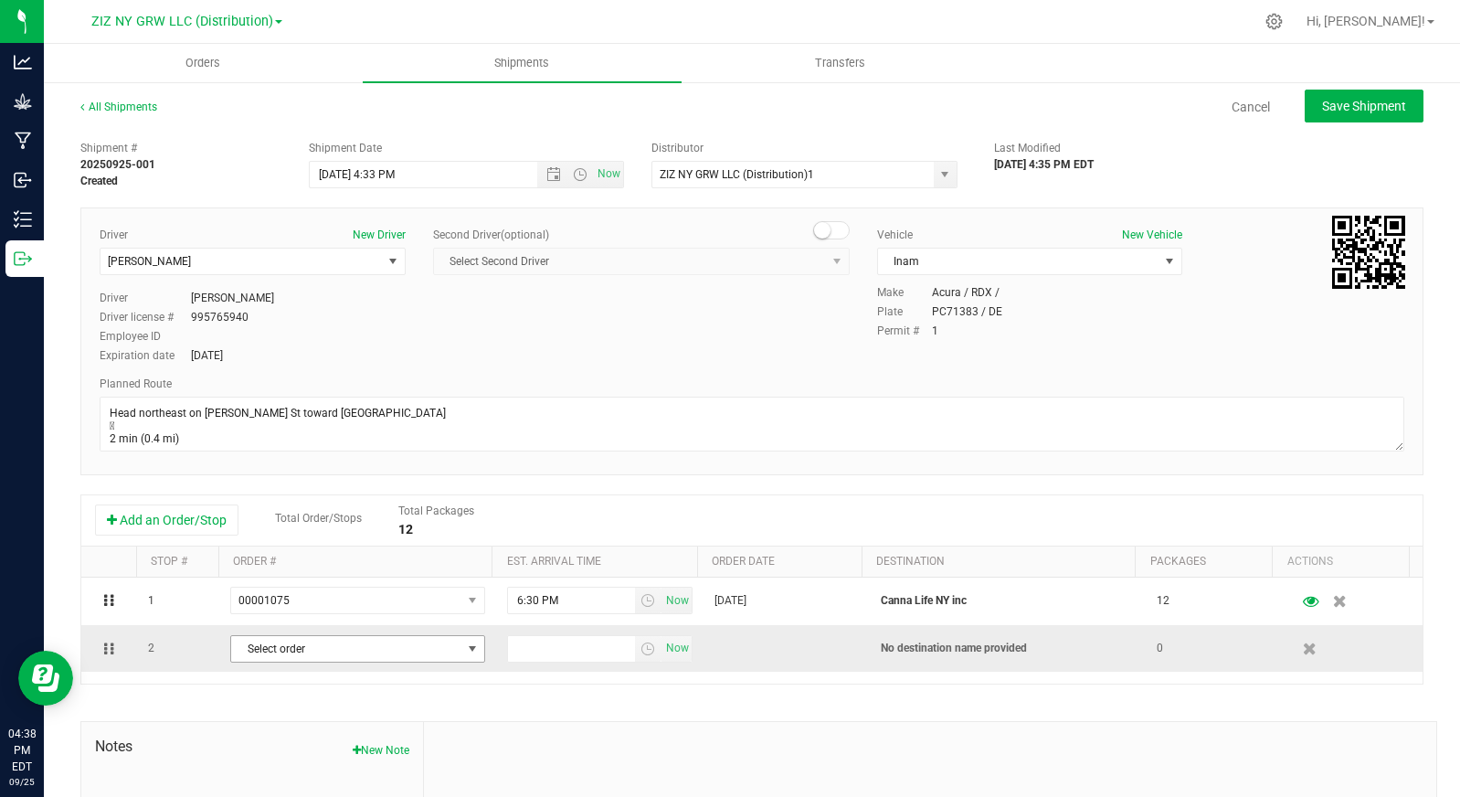
click at [461, 651] on span "select" at bounding box center [472, 649] width 23 height 26
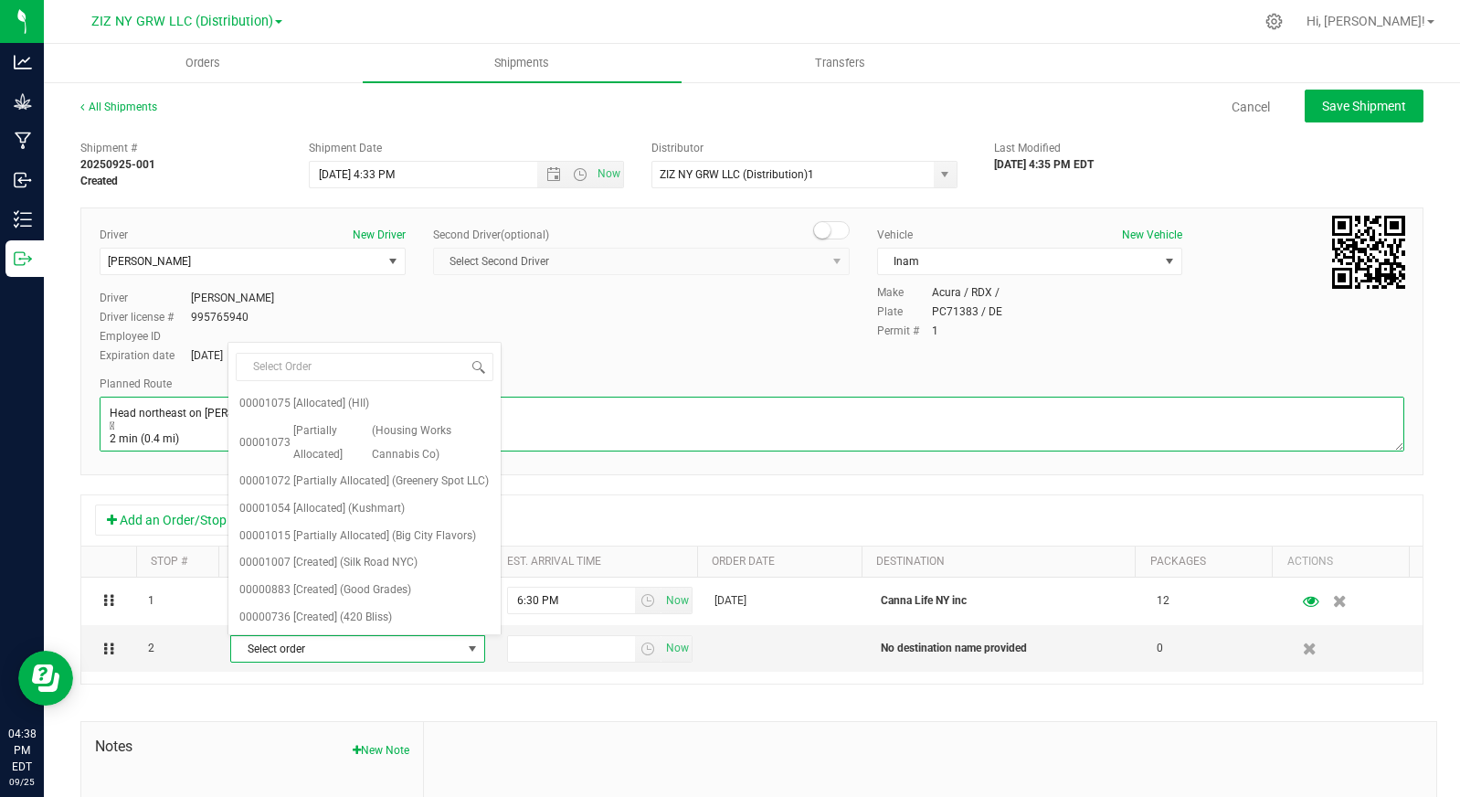
click at [606, 414] on textarea at bounding box center [752, 423] width 1305 height 55
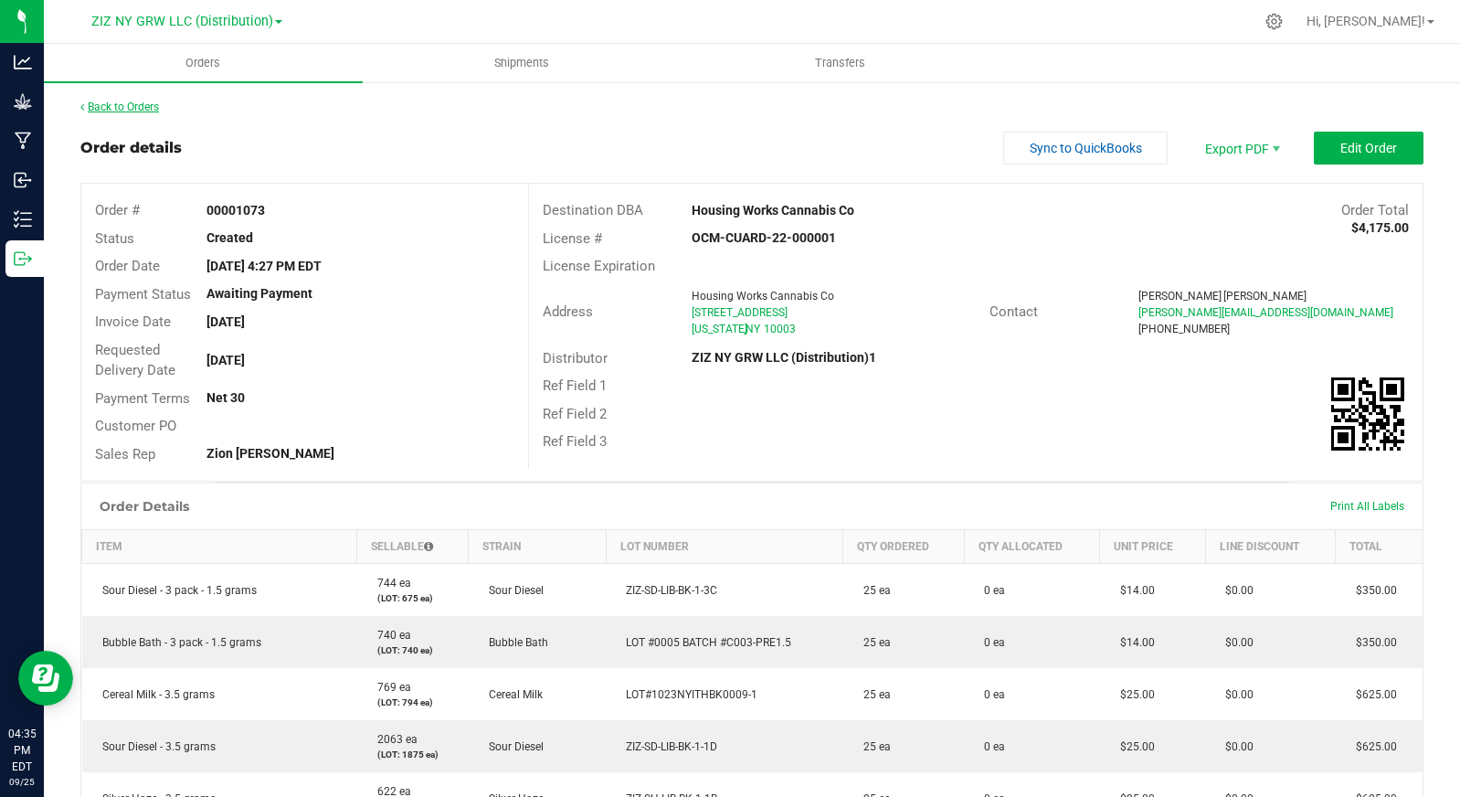
drag, startPoint x: 112, startPoint y: 90, endPoint x: 114, endPoint y: 100, distance: 9.3
click at [112, 93] on div "Back to Orders Order details Sync to QuickBooks Export PDF Edit Order Order # 0…" at bounding box center [752, 689] width 1416 height 1219
click at [117, 102] on link "Back to Orders" at bounding box center [119, 106] width 79 height 13
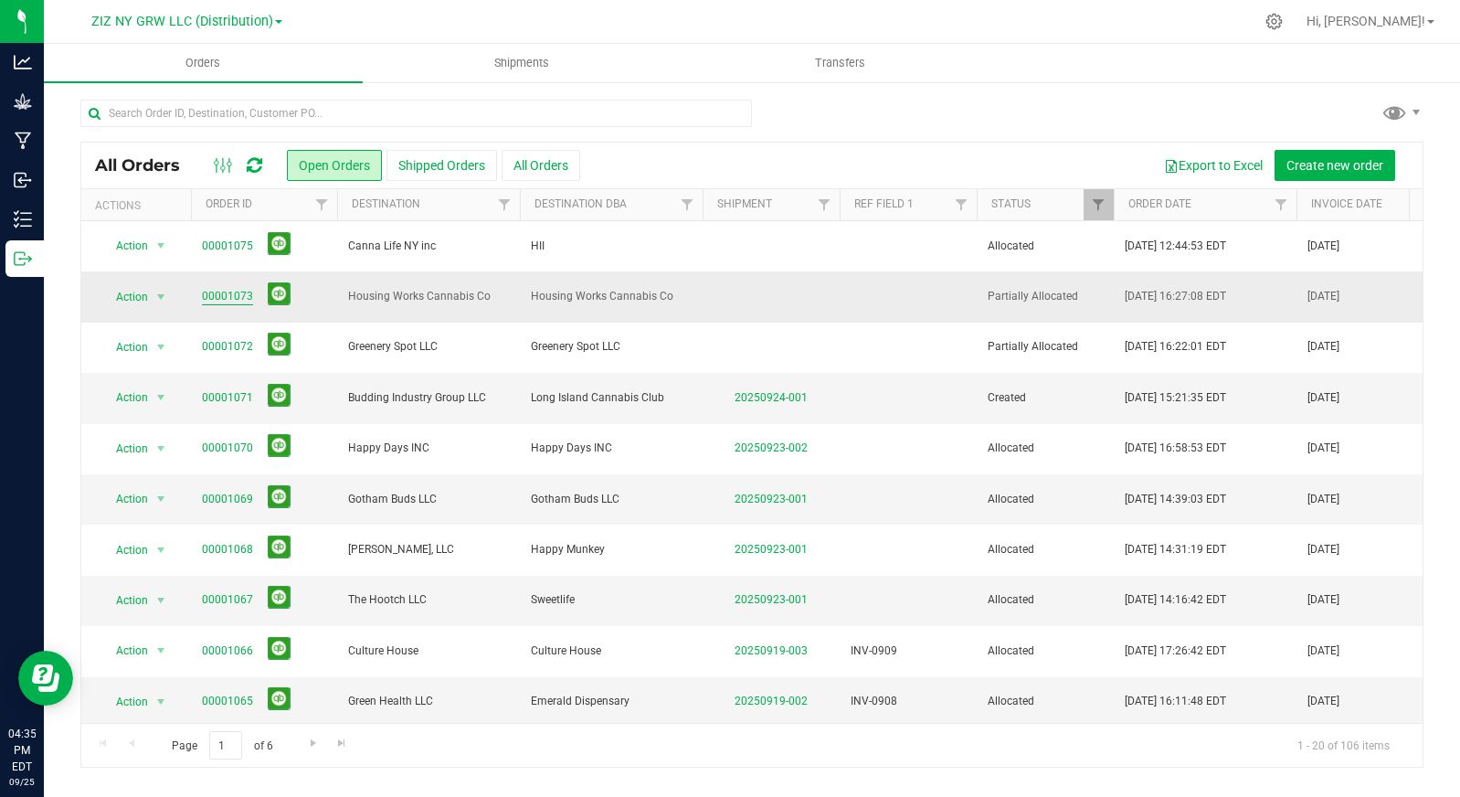
click at [207, 291] on link "00001073" at bounding box center [227, 296] width 51 height 17
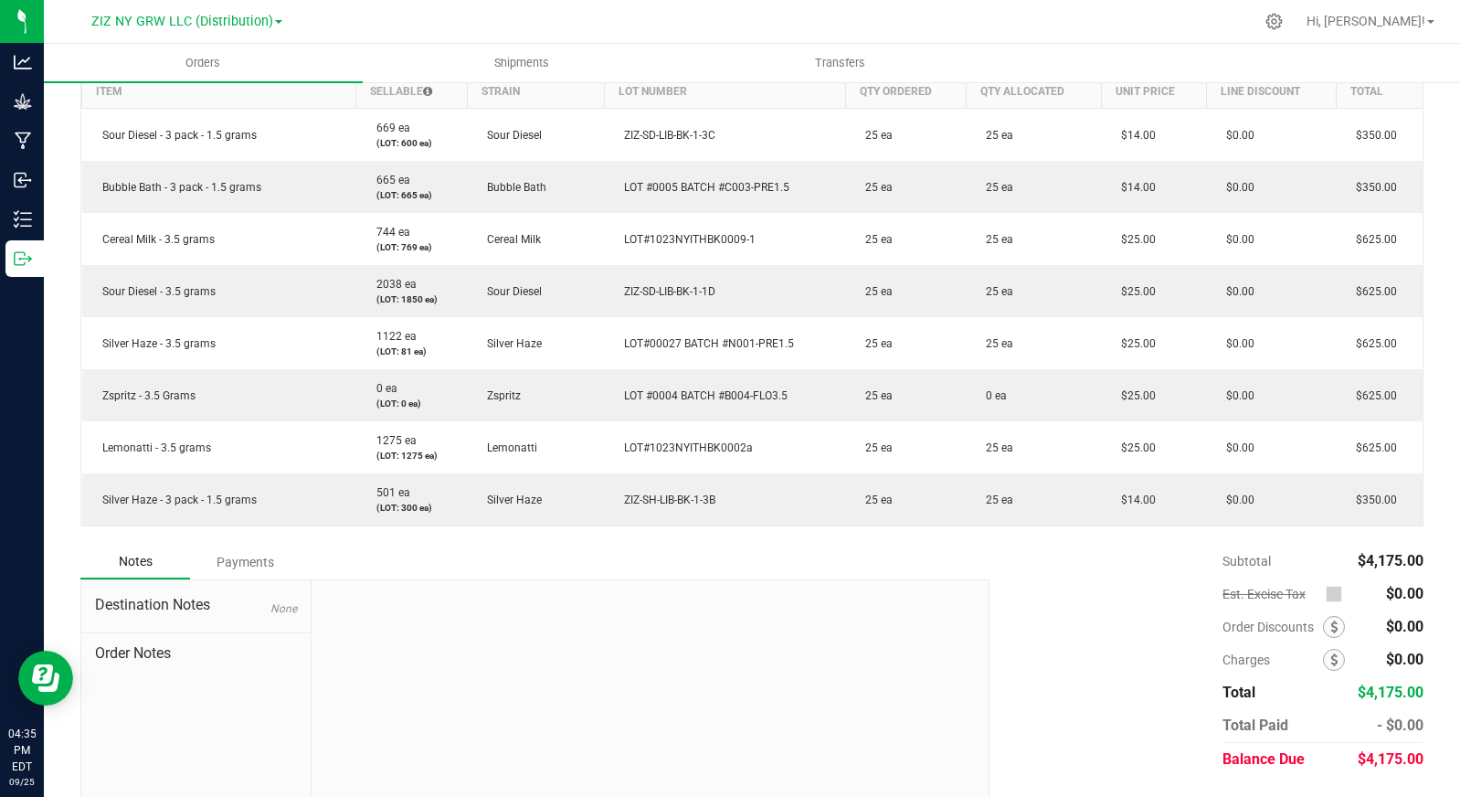
scroll to position [490, 0]
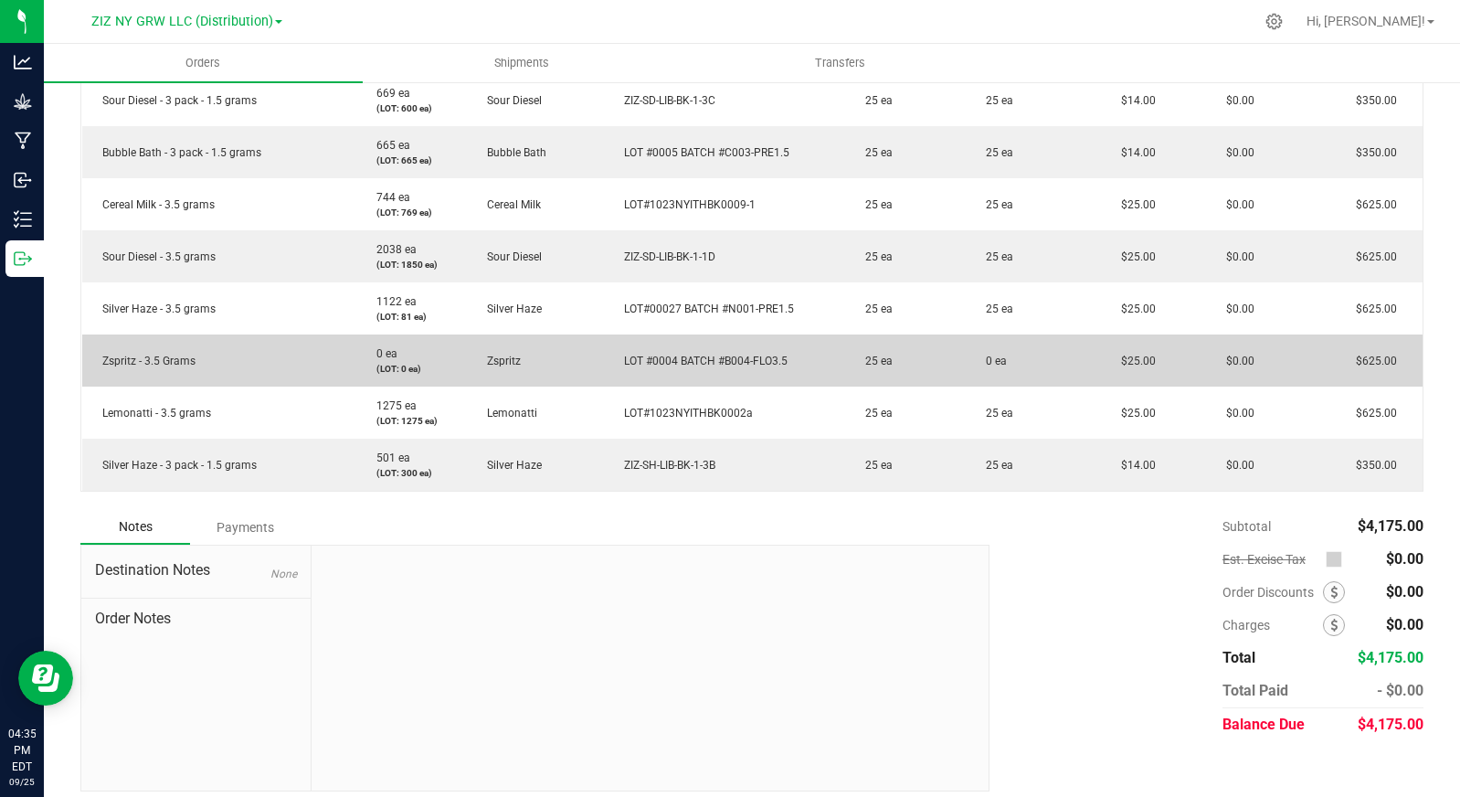
drag, startPoint x: 1009, startPoint y: 360, endPoint x: 935, endPoint y: 355, distance: 73.2
click at [935, 355] on outbound-order-line-row "Zspritz - 3.5 Grams 0 ea (LOT: 0 ea) Zspritz LOT #0004 BATCH #B004-FLO3.5 25 ea…" at bounding box center [752, 360] width 1341 height 52
click at [920, 375] on td "25 ea" at bounding box center [905, 360] width 121 height 52
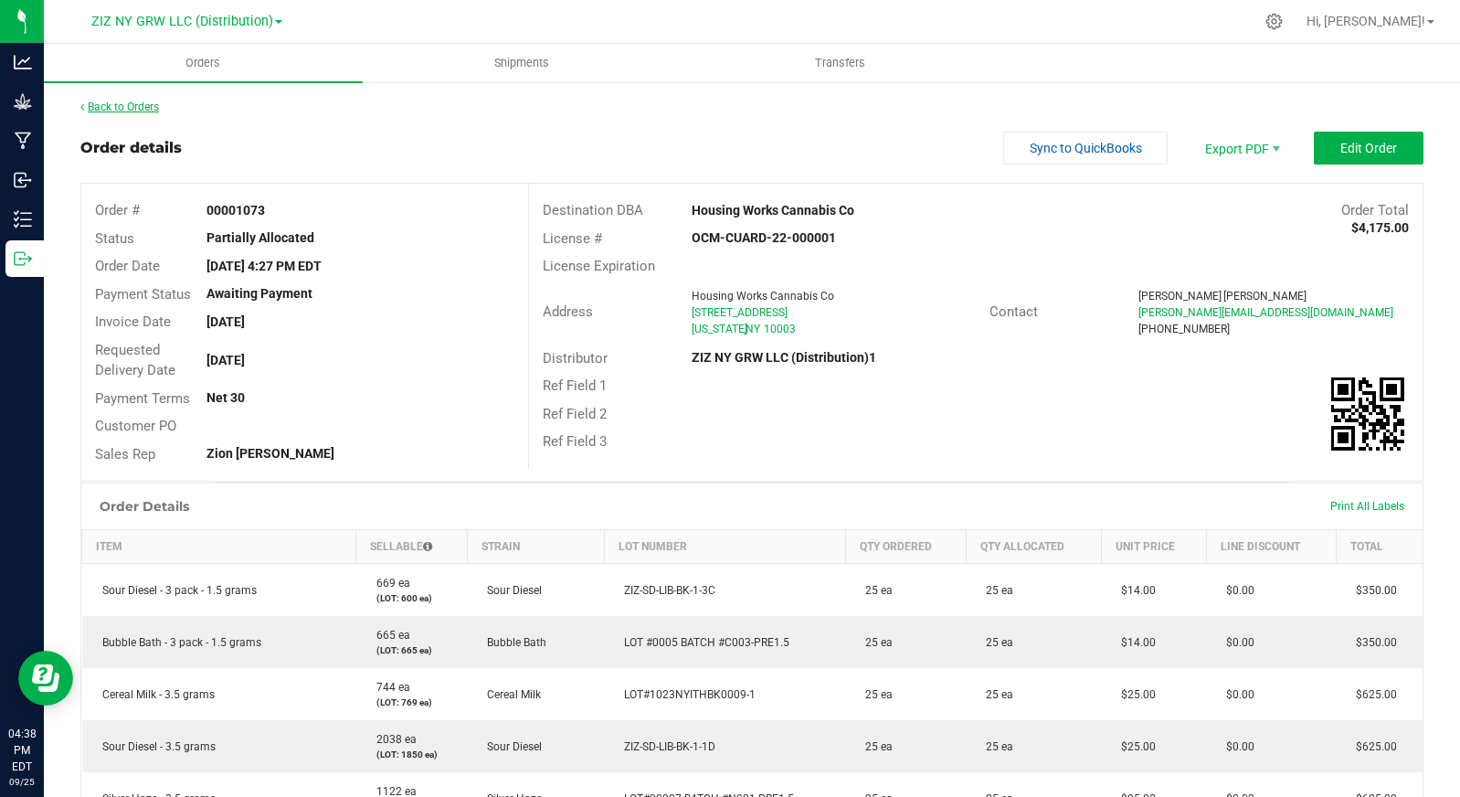
click at [152, 102] on link "Back to Orders" at bounding box center [119, 106] width 79 height 13
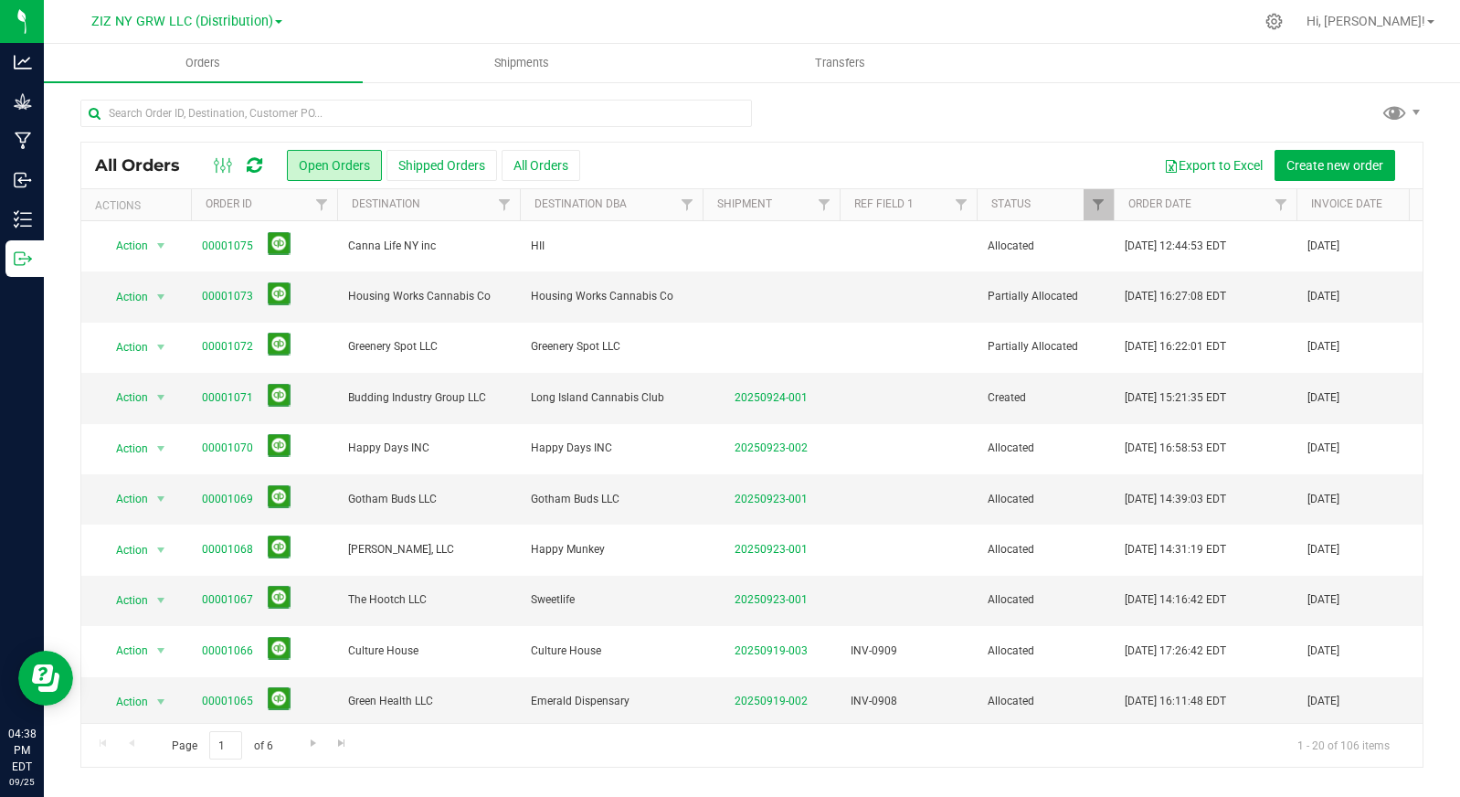
click at [258, 167] on icon at bounding box center [255, 165] width 16 height 18
click at [259, 167] on icon at bounding box center [255, 165] width 16 height 18
click at [261, 165] on icon at bounding box center [255, 165] width 16 height 18
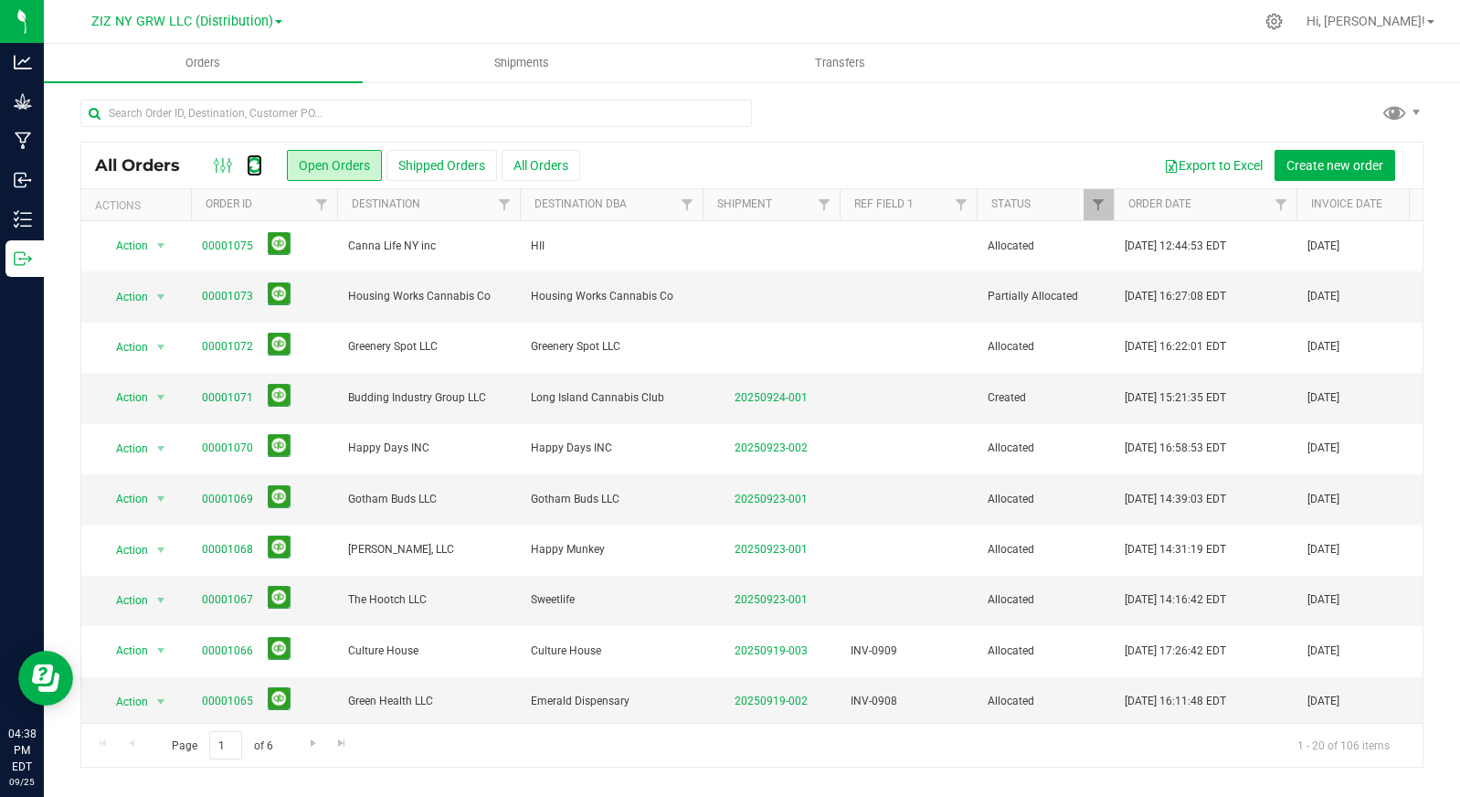
click at [260, 164] on icon at bounding box center [255, 165] width 16 height 18
click at [251, 165] on icon at bounding box center [255, 165] width 16 height 18
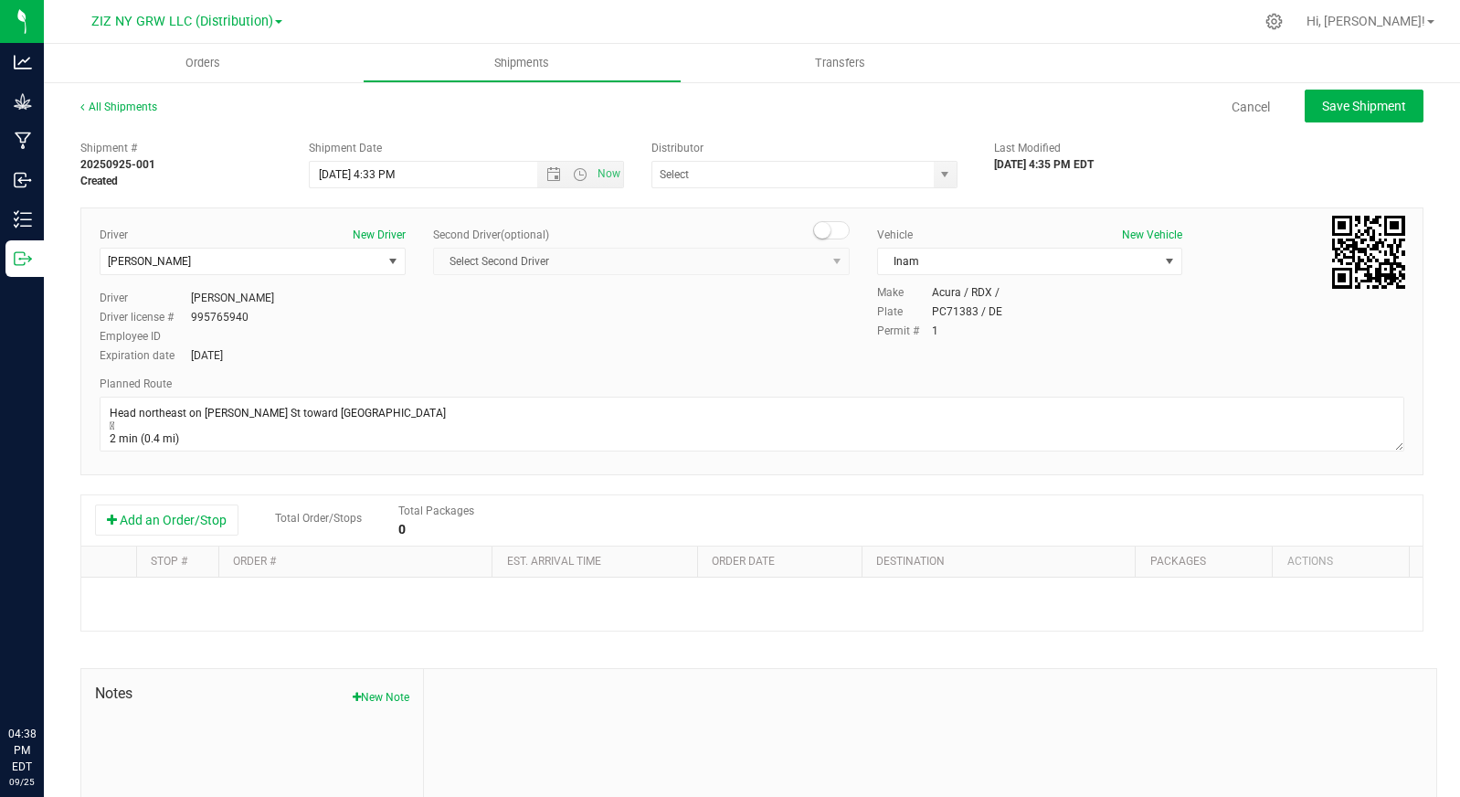
type input "ZIZ NY GRW LLC (Distribution)1"
click at [111, 514] on icon "button" at bounding box center [112, 519] width 10 height 13
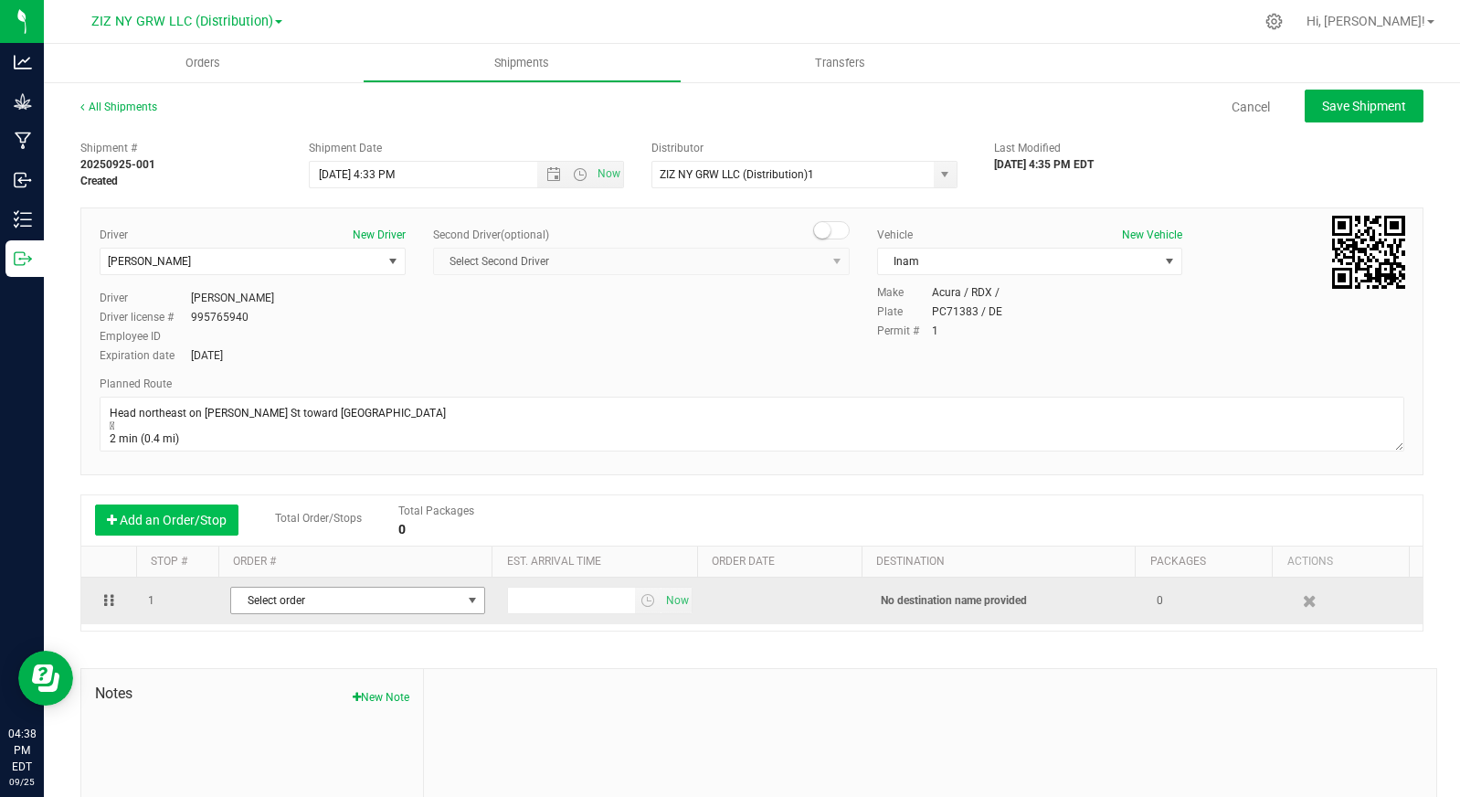
click at [340, 596] on span "Select order" at bounding box center [346, 600] width 230 height 26
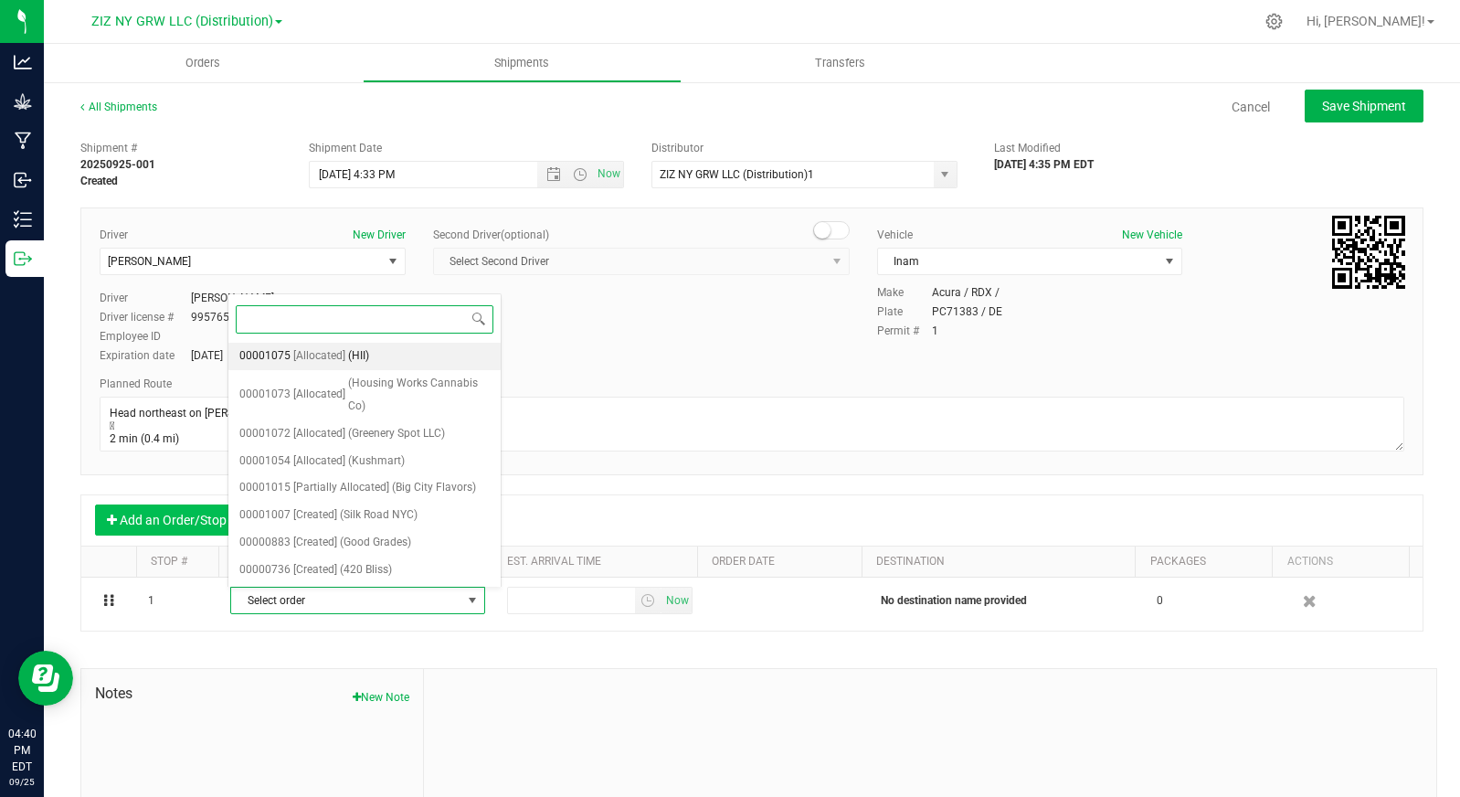
click at [424, 358] on li "00001075 [Allocated] (HII)" at bounding box center [364, 356] width 272 height 27
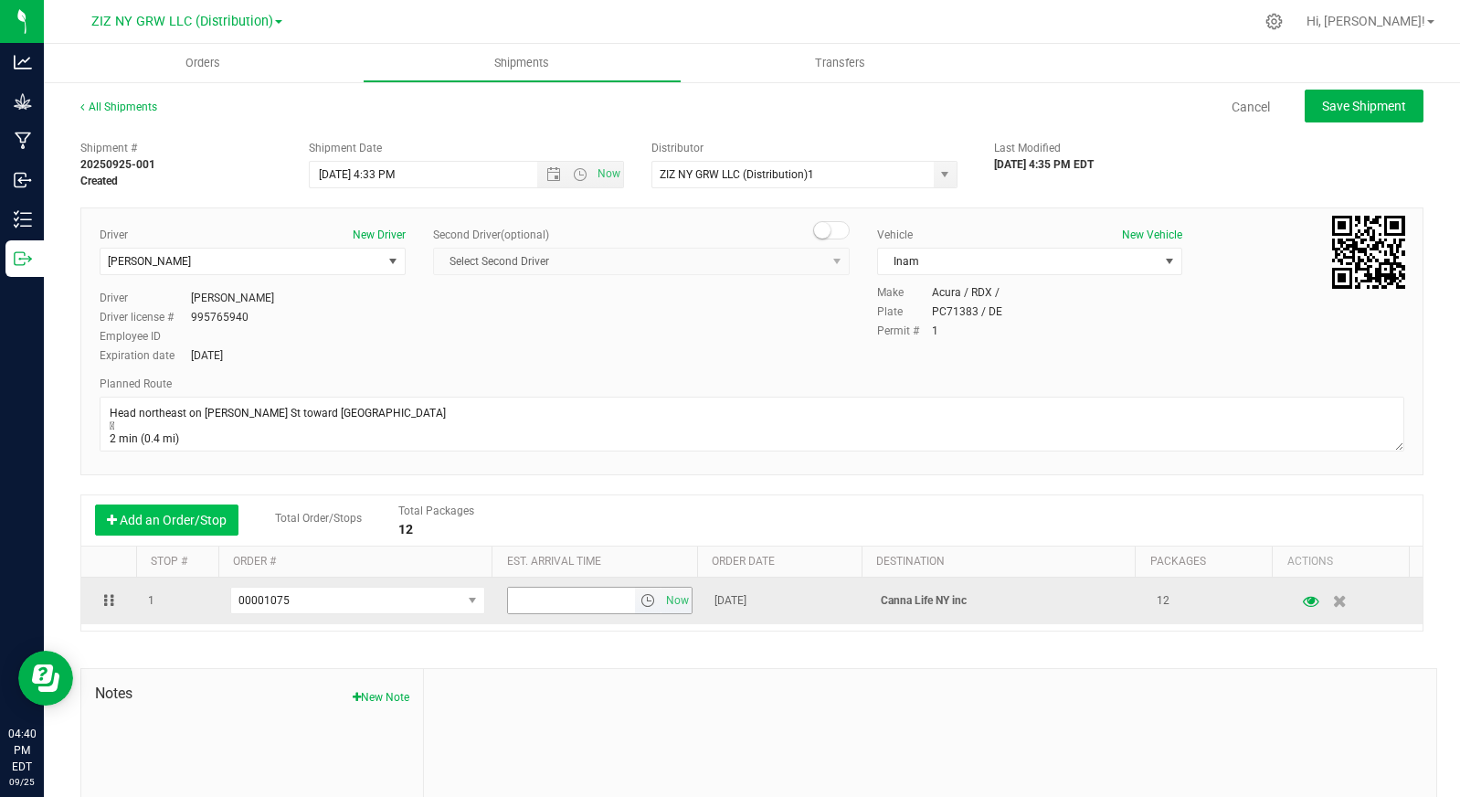
click at [640, 598] on span "select" at bounding box center [647, 600] width 15 height 15
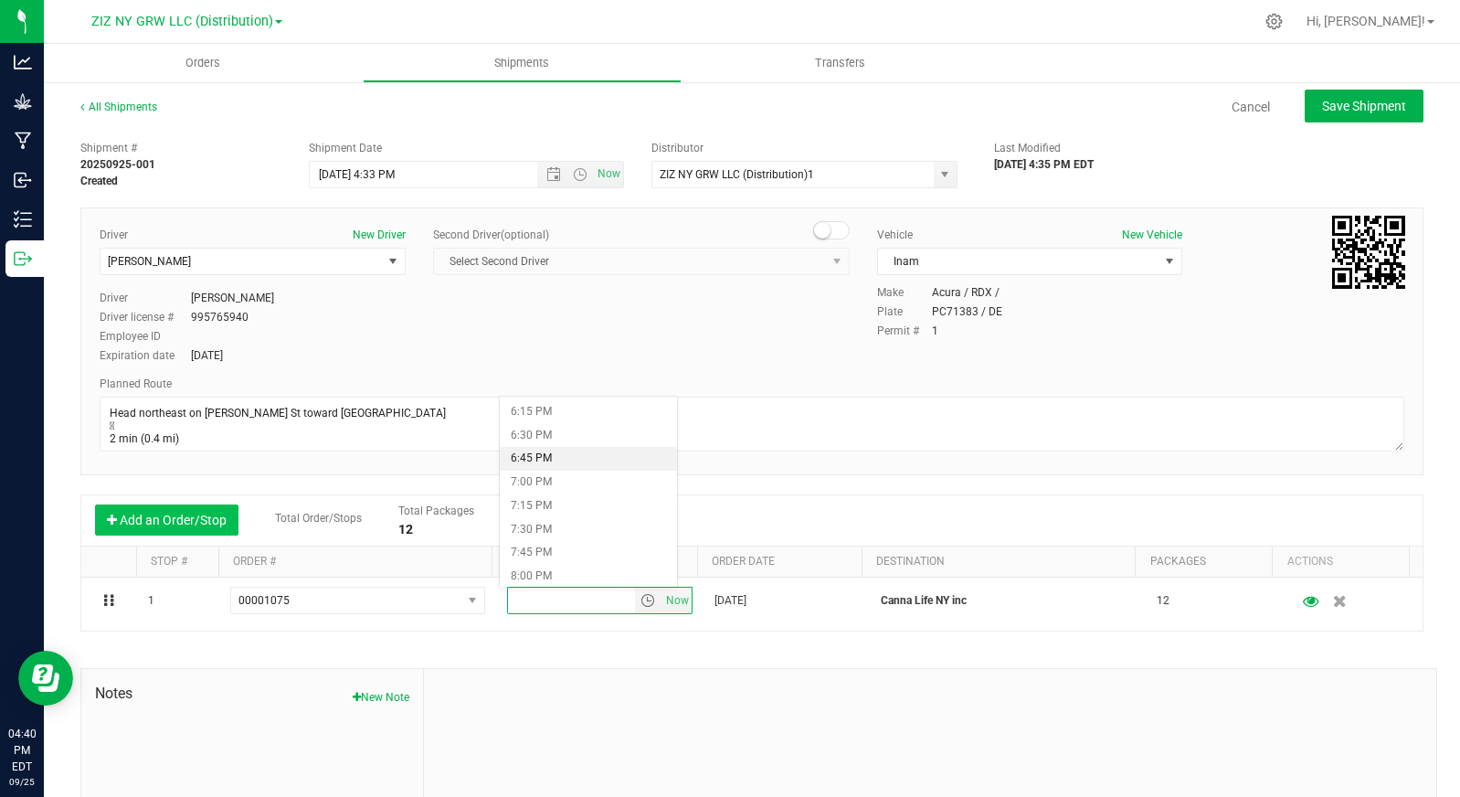
scroll to position [1710, 0]
click at [582, 442] on li "6:30 PM" at bounding box center [588, 440] width 177 height 24
click at [1009, 686] on div at bounding box center [930, 791] width 1012 height 245
click at [185, 512] on button "Add an Order/Stop" at bounding box center [166, 519] width 143 height 31
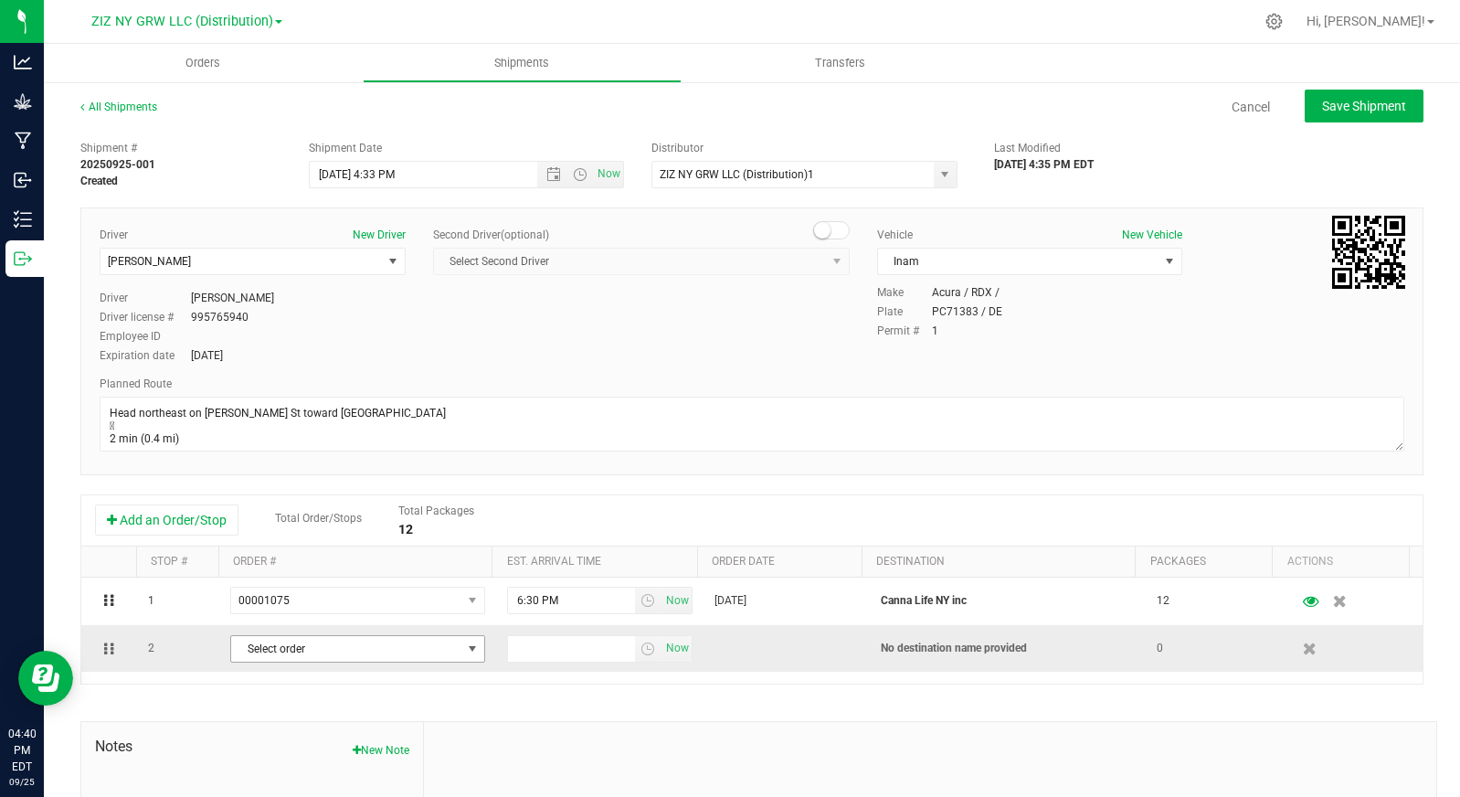
click at [440, 651] on span "Select order" at bounding box center [346, 649] width 230 height 26
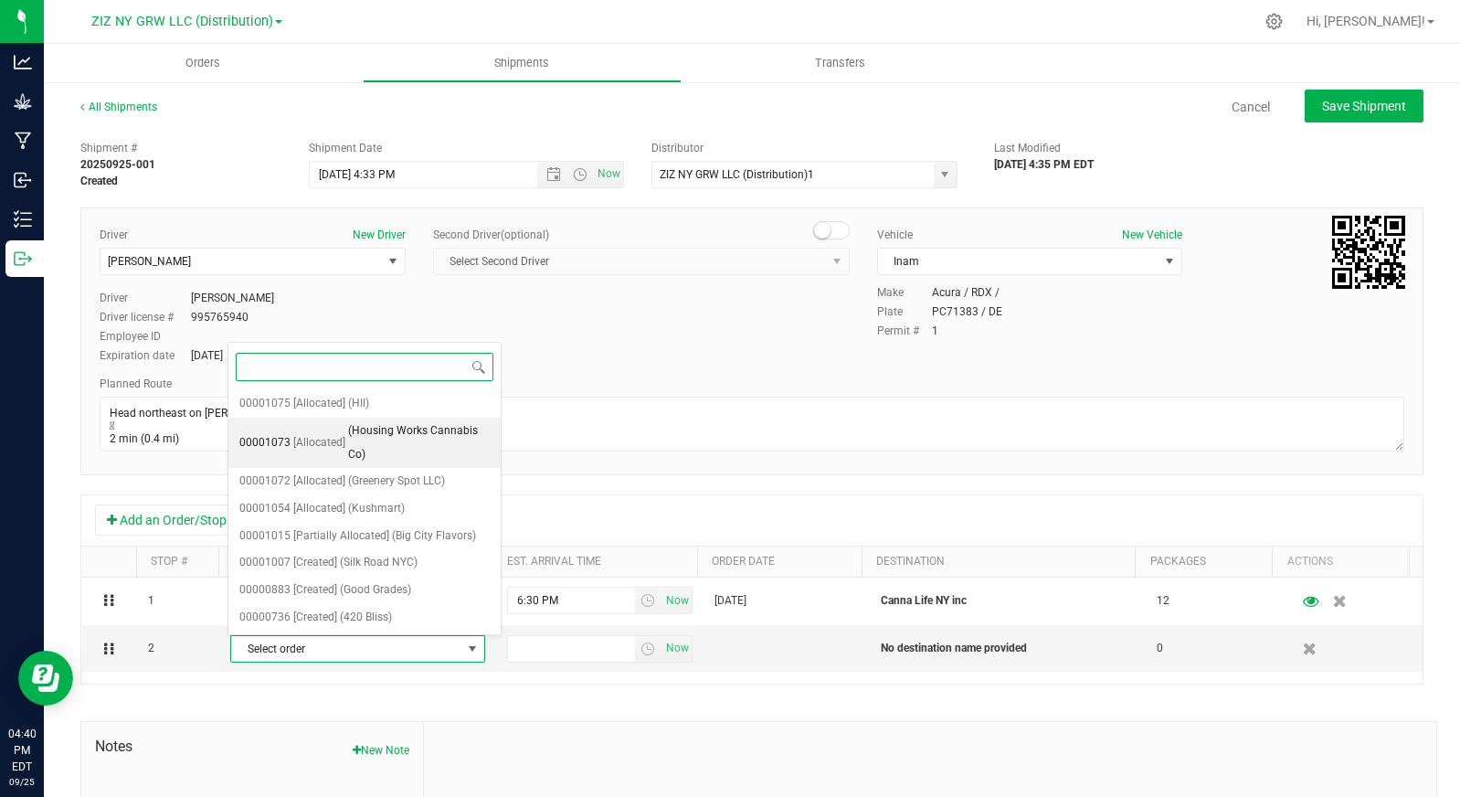
click at [431, 441] on span "(Housing Works Cannabis Co)" at bounding box center [419, 442] width 142 height 47
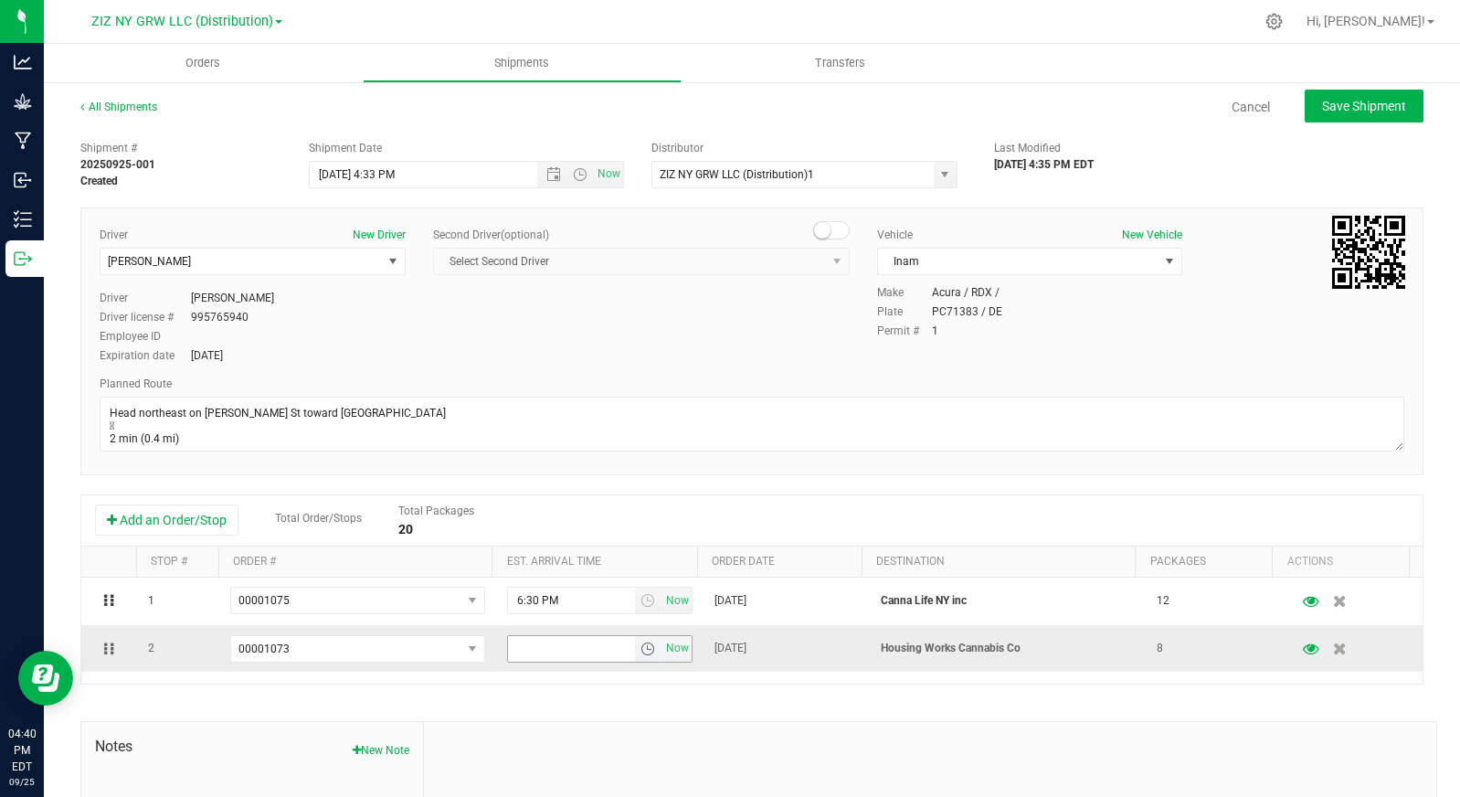
click at [640, 648] on span "select" at bounding box center [647, 648] width 15 height 15
click at [565, 508] on li "7:00 PM" at bounding box center [588, 506] width 177 height 24
click at [757, 687] on div "Shipment # 20250925-001 Created Shipment Date 9/25/2025 4:33 PM Now Distributor…" at bounding box center [751, 550] width 1343 height 836
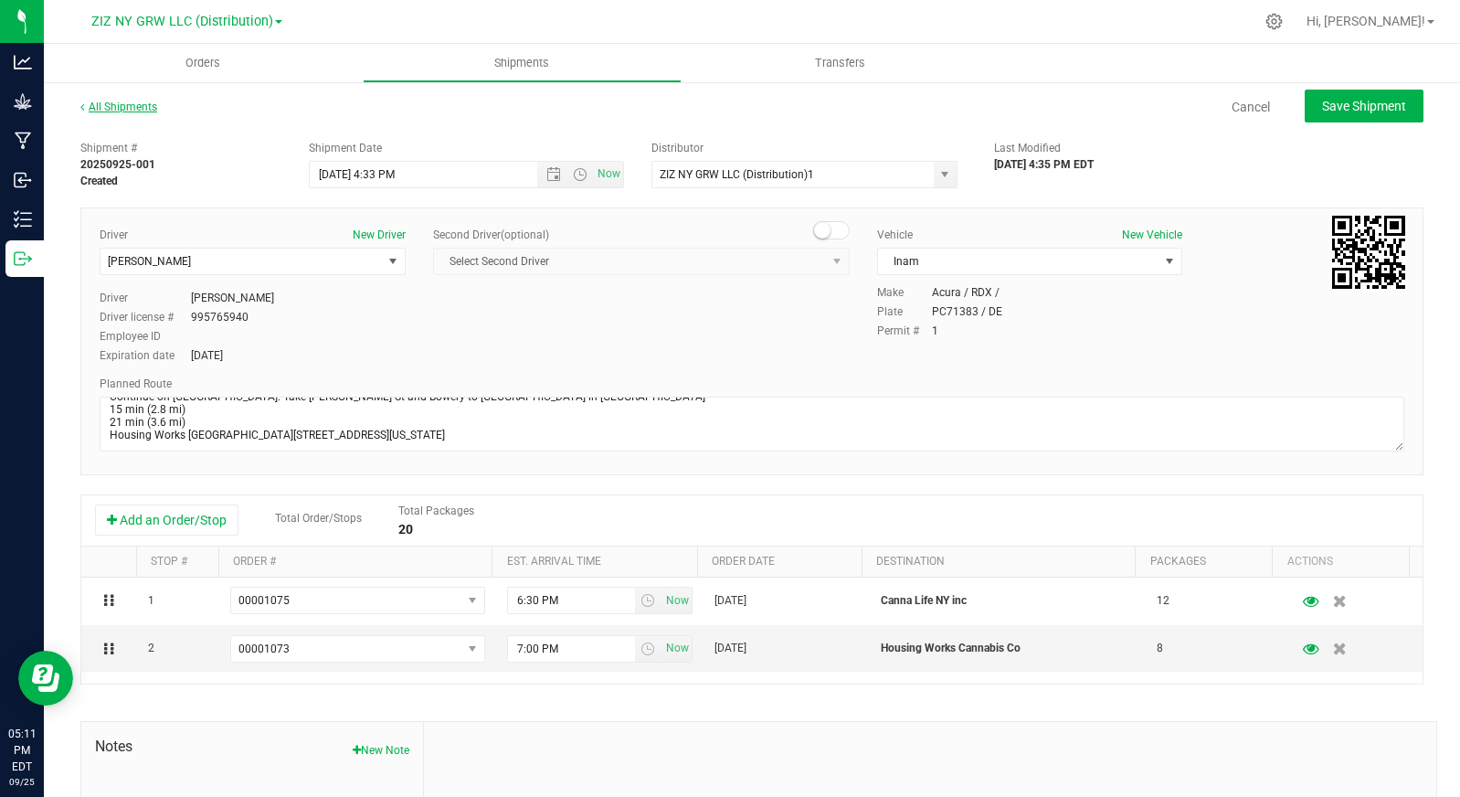
click at [138, 110] on link "All Shipments" at bounding box center [118, 106] width 77 height 13
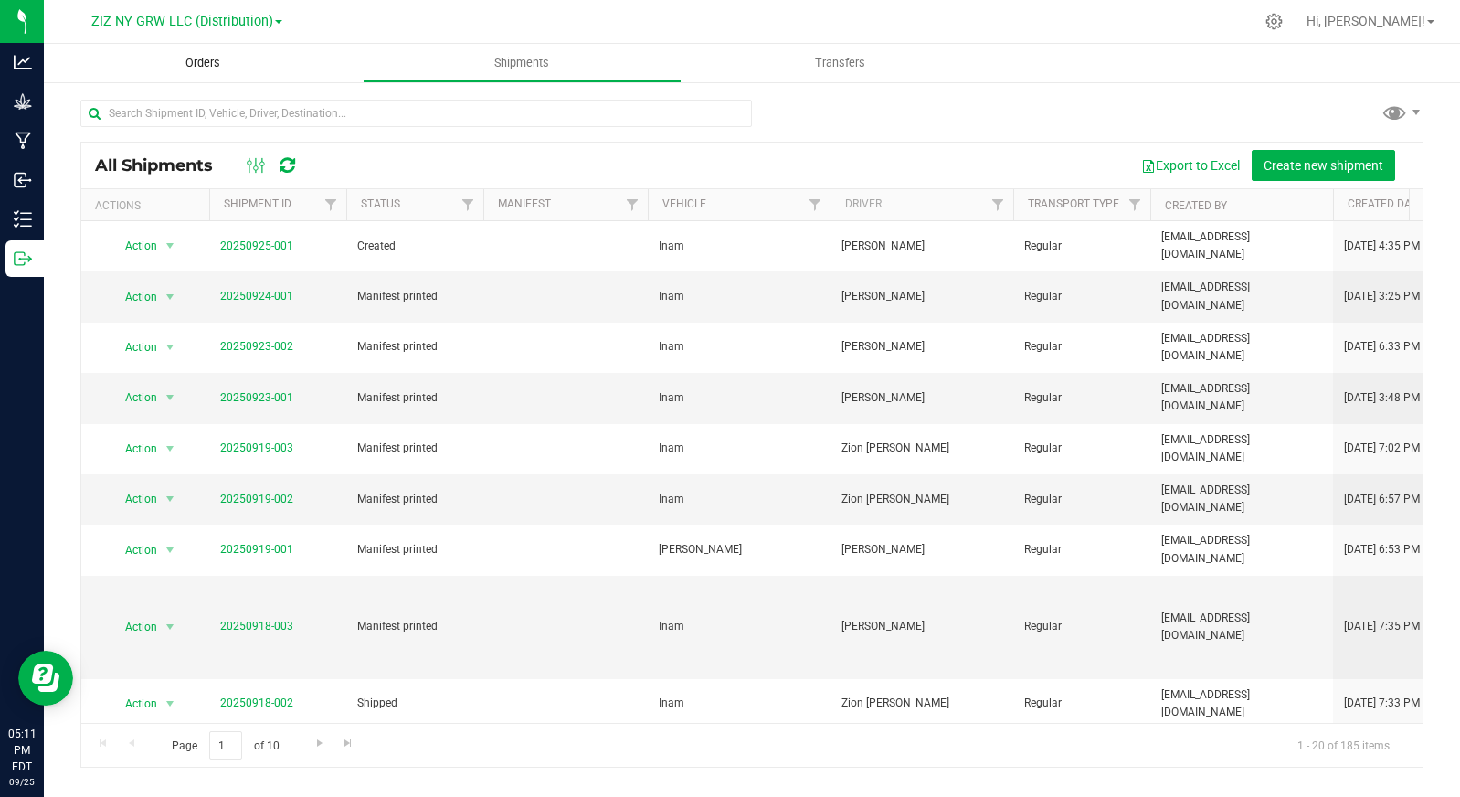
click at [210, 50] on uib-tab-heading "Orders" at bounding box center [203, 63] width 319 height 38
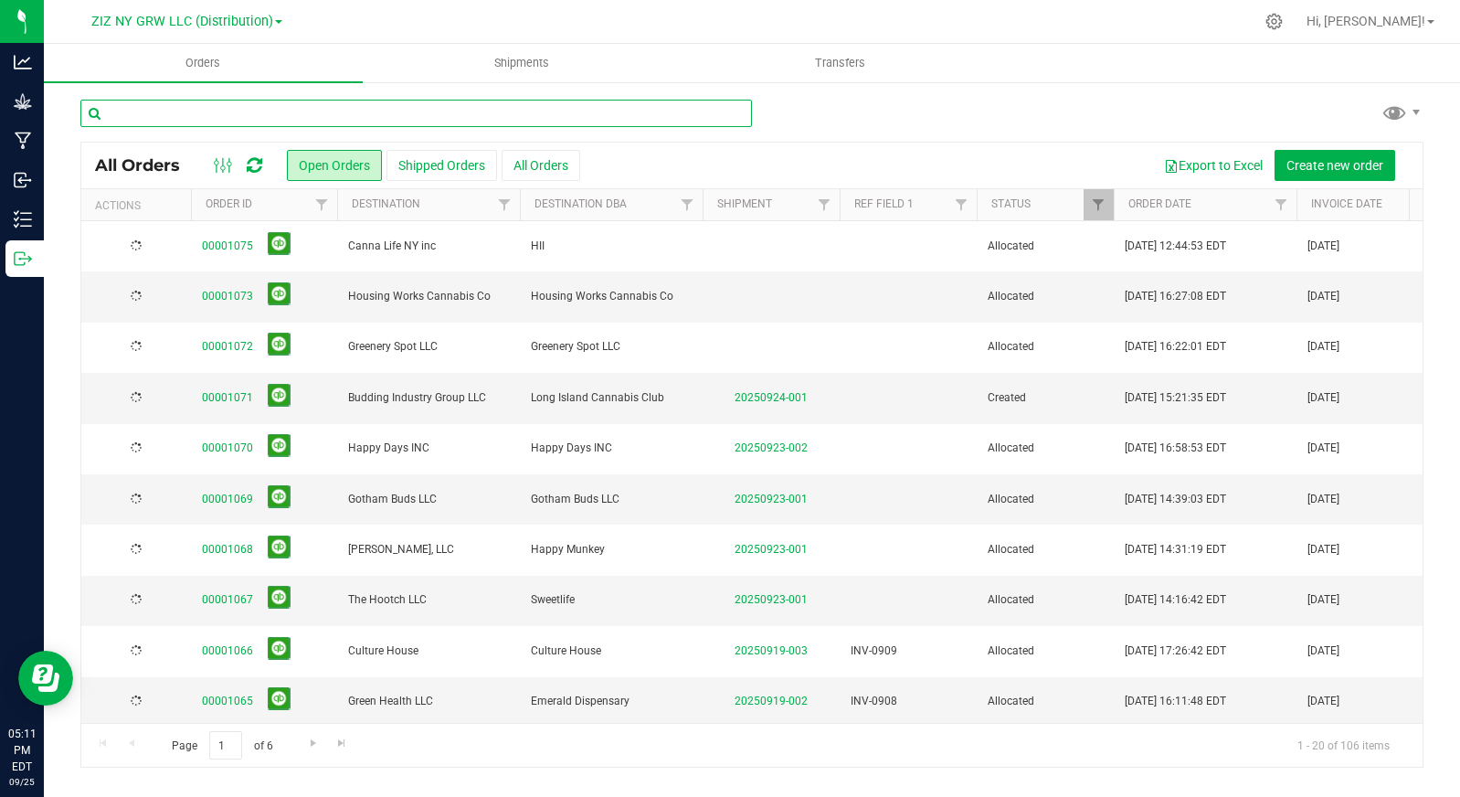
click at [301, 111] on input "text" at bounding box center [415, 113] width 671 height 27
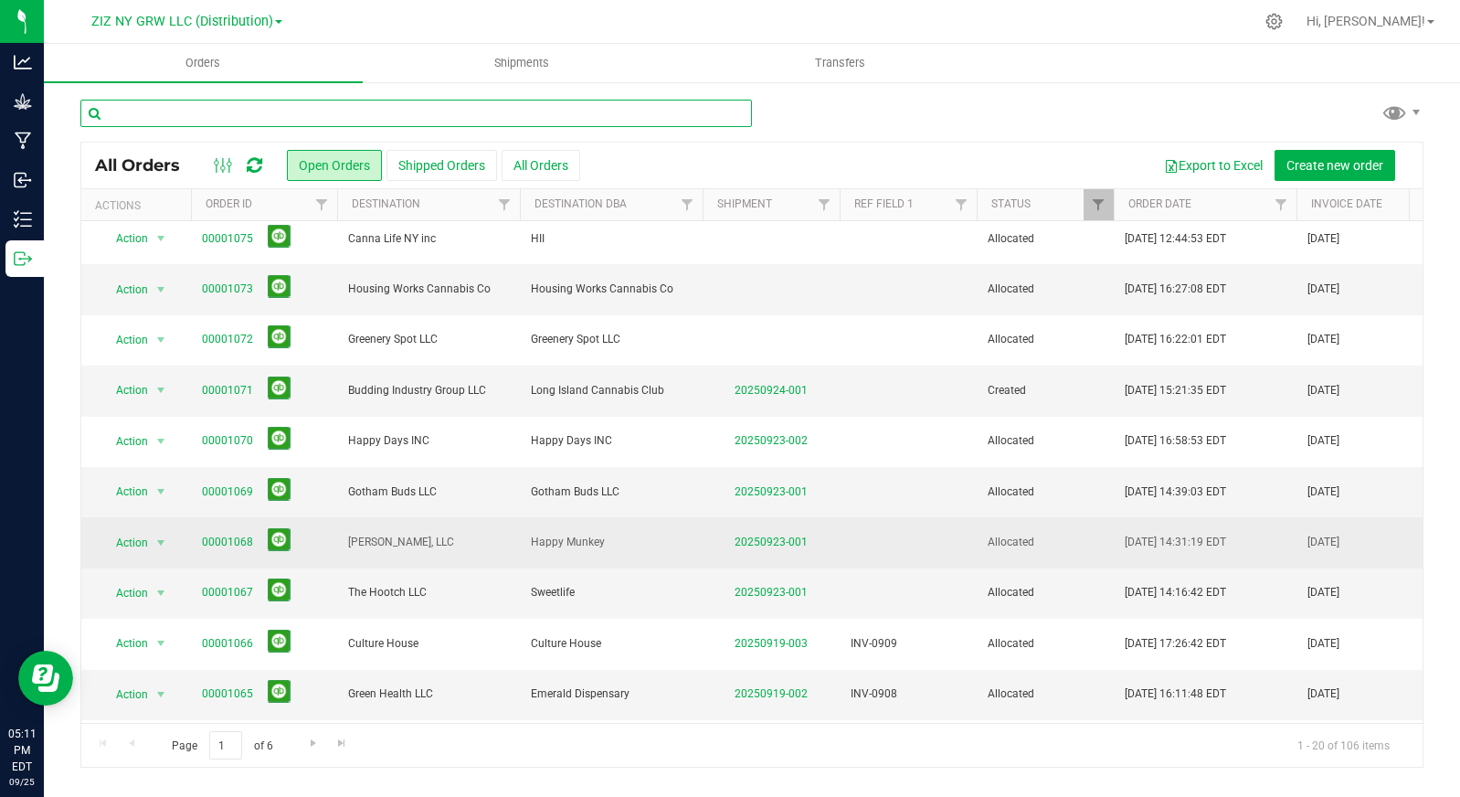
scroll to position [11, 0]
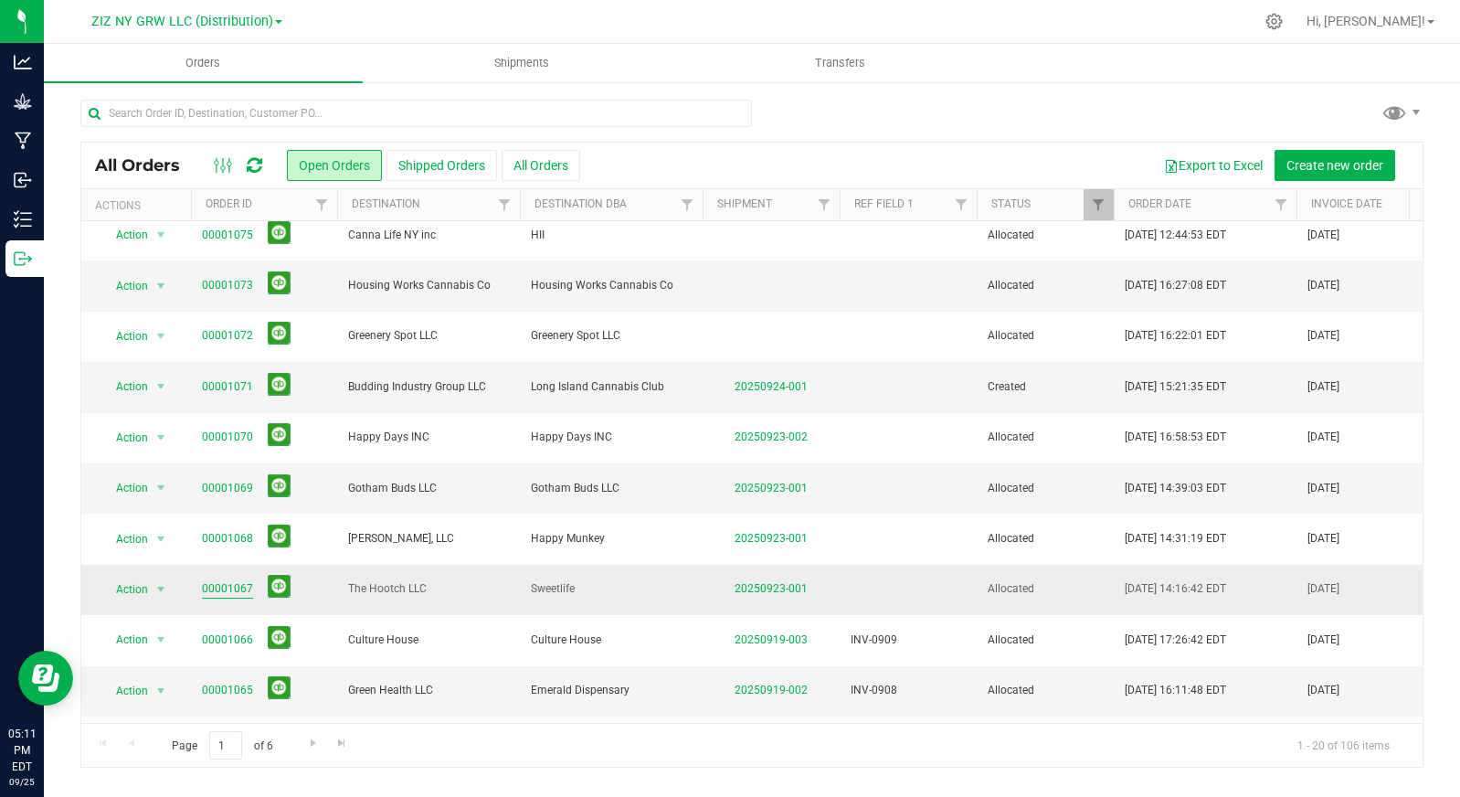
click at [218, 590] on link "00001067" at bounding box center [227, 588] width 51 height 17
